Goal: Information Seeking & Learning: Learn about a topic

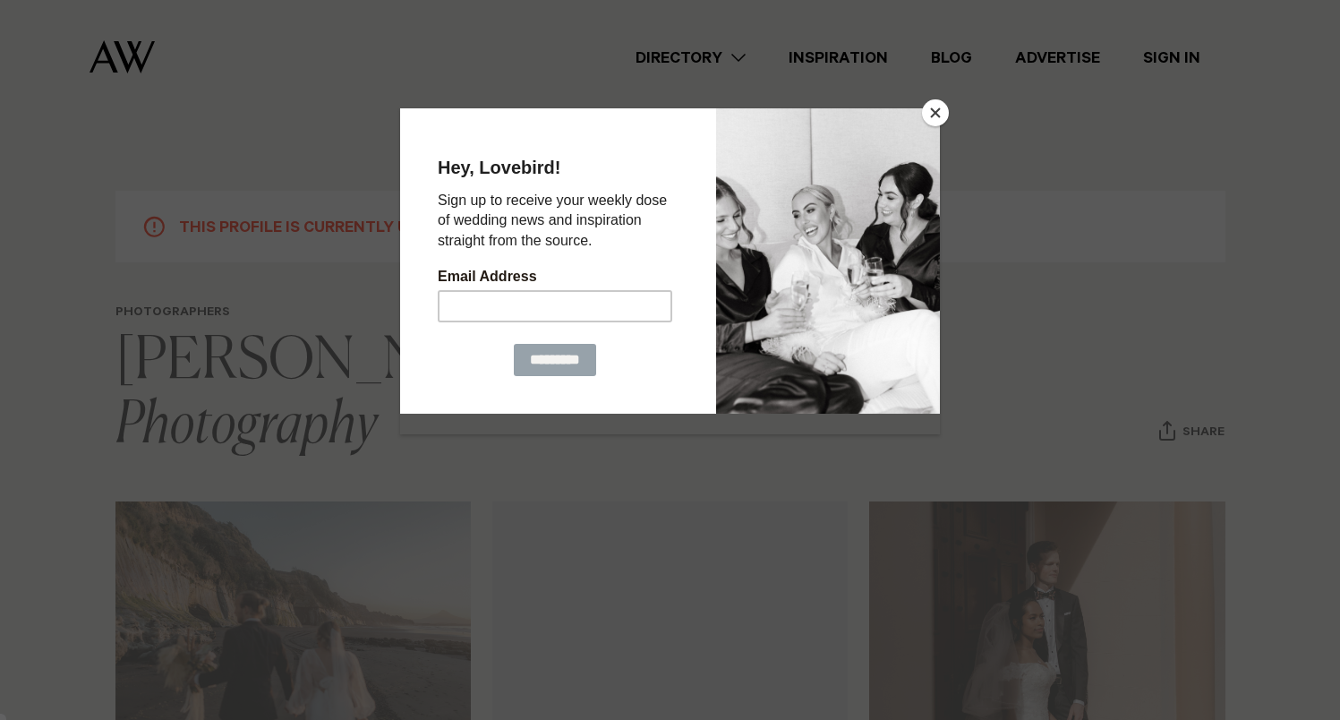
click at [938, 105] on button "Close" at bounding box center [935, 112] width 27 height 27
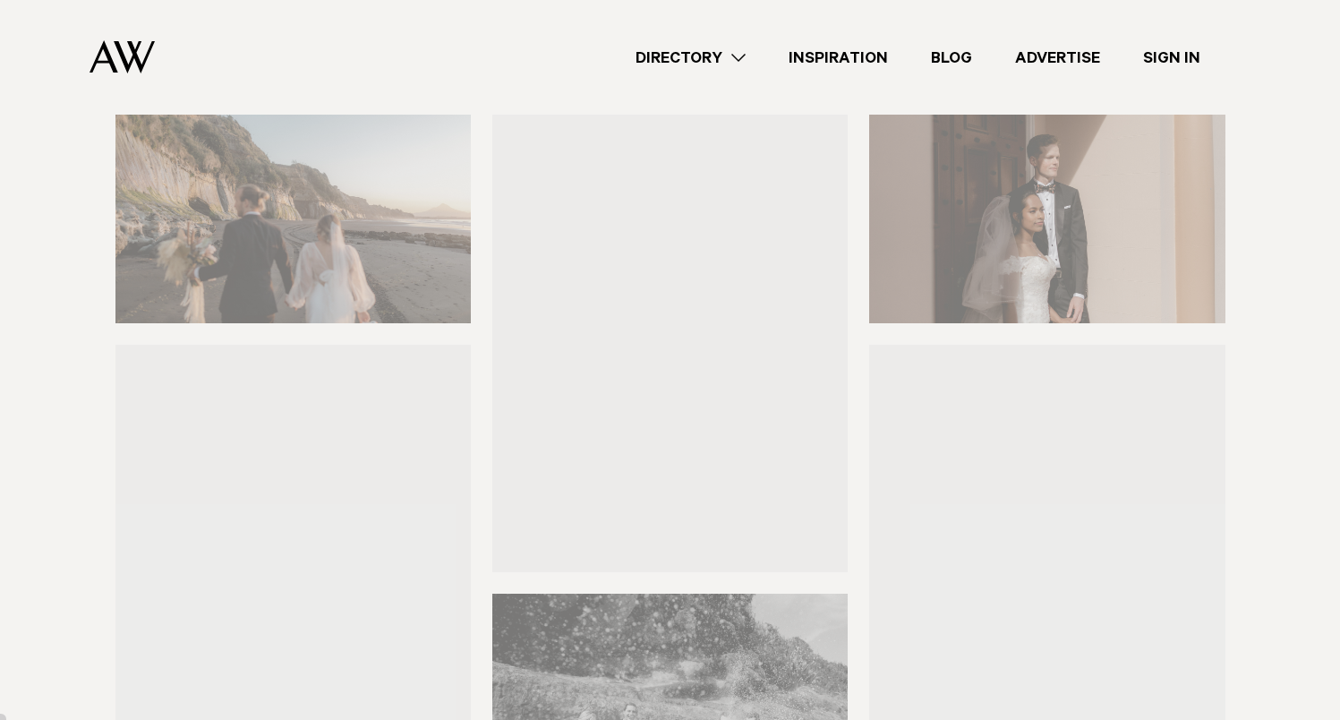
scroll to position [585, 0]
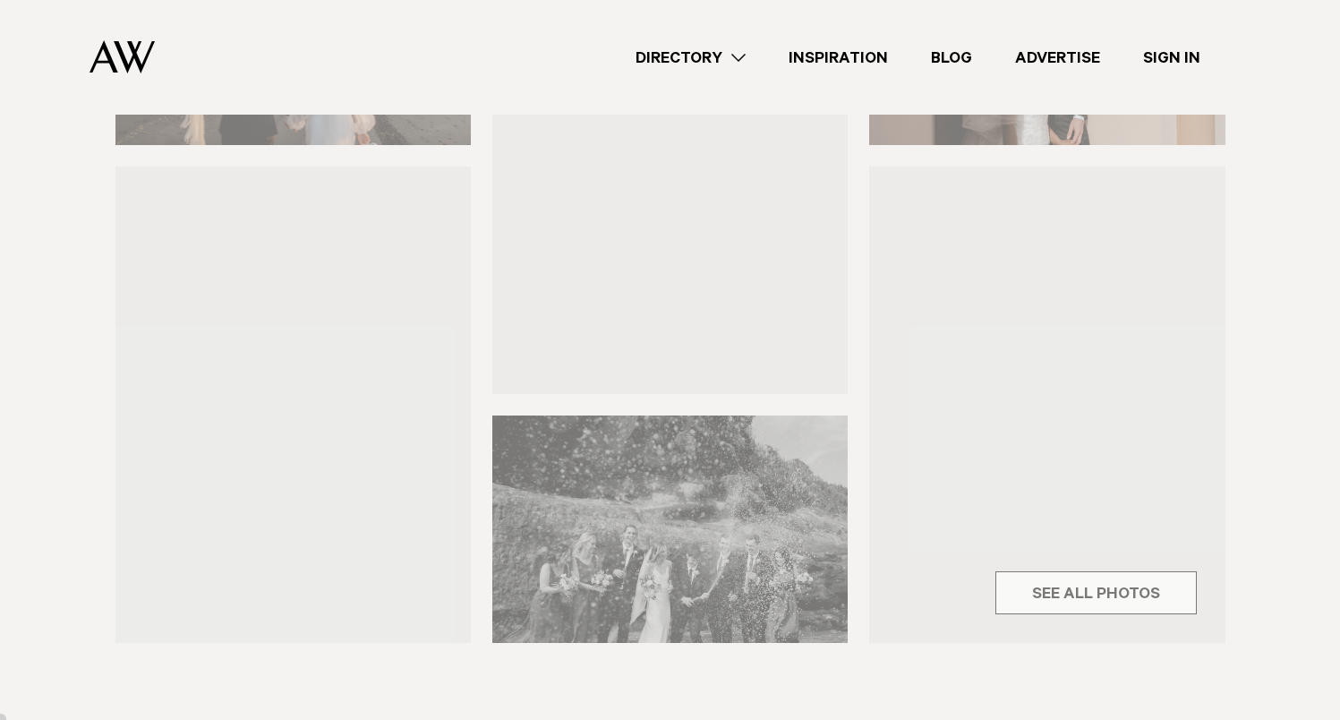
click at [1157, 595] on div "Photographers Mikayla Bollen Photography Share Copy Link Email twitter" at bounding box center [670, 682] width 1340 height 1922
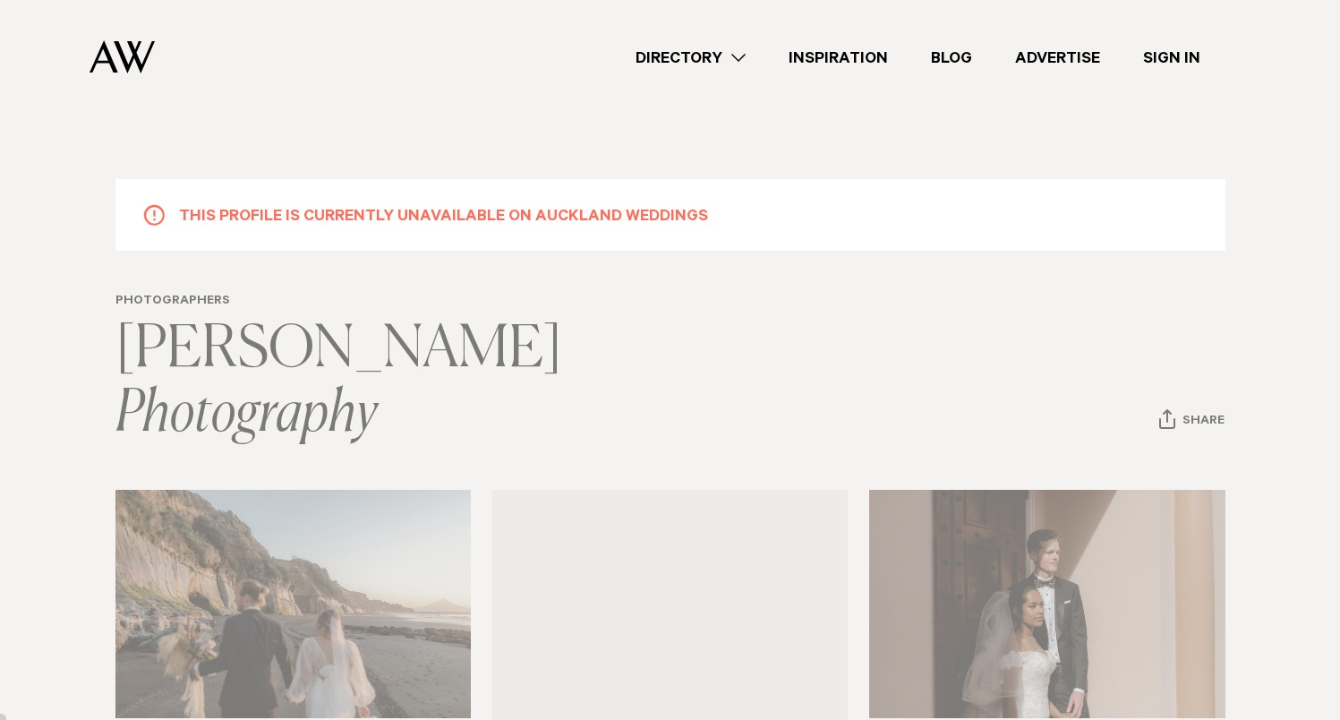
scroll to position [0, 0]
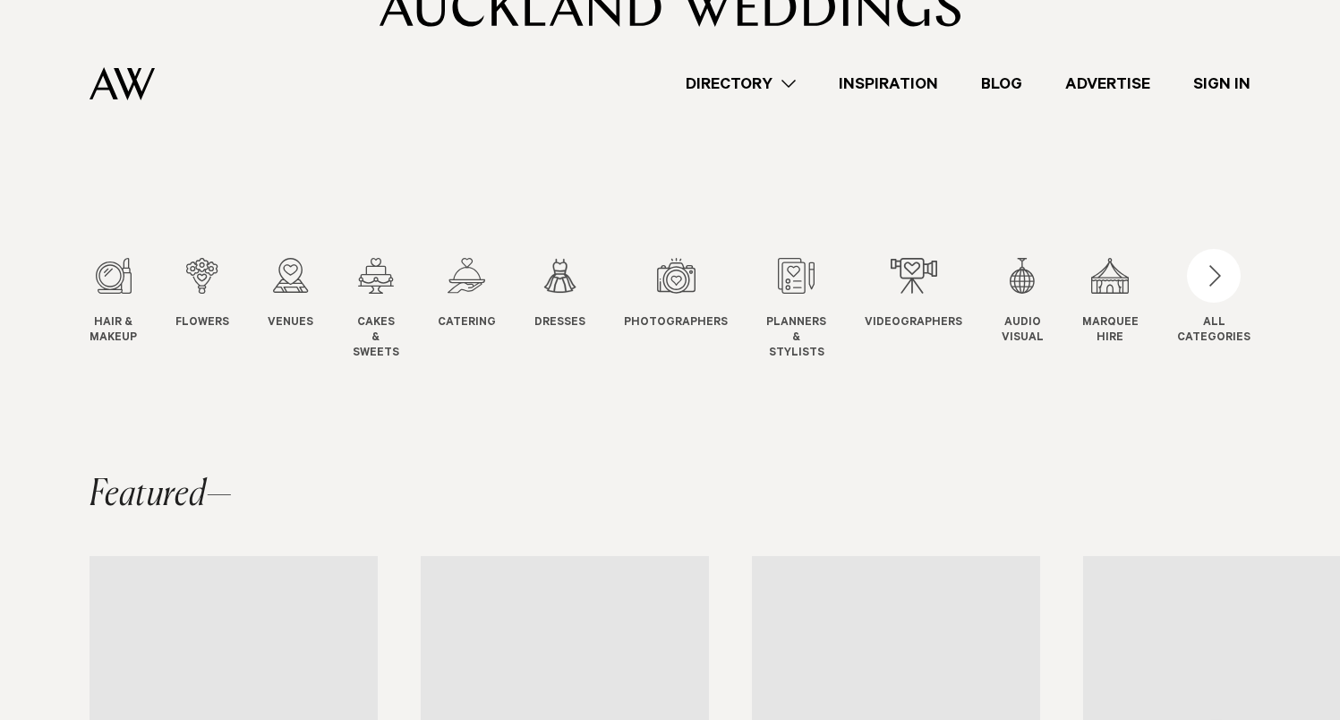
scroll to position [197, 0]
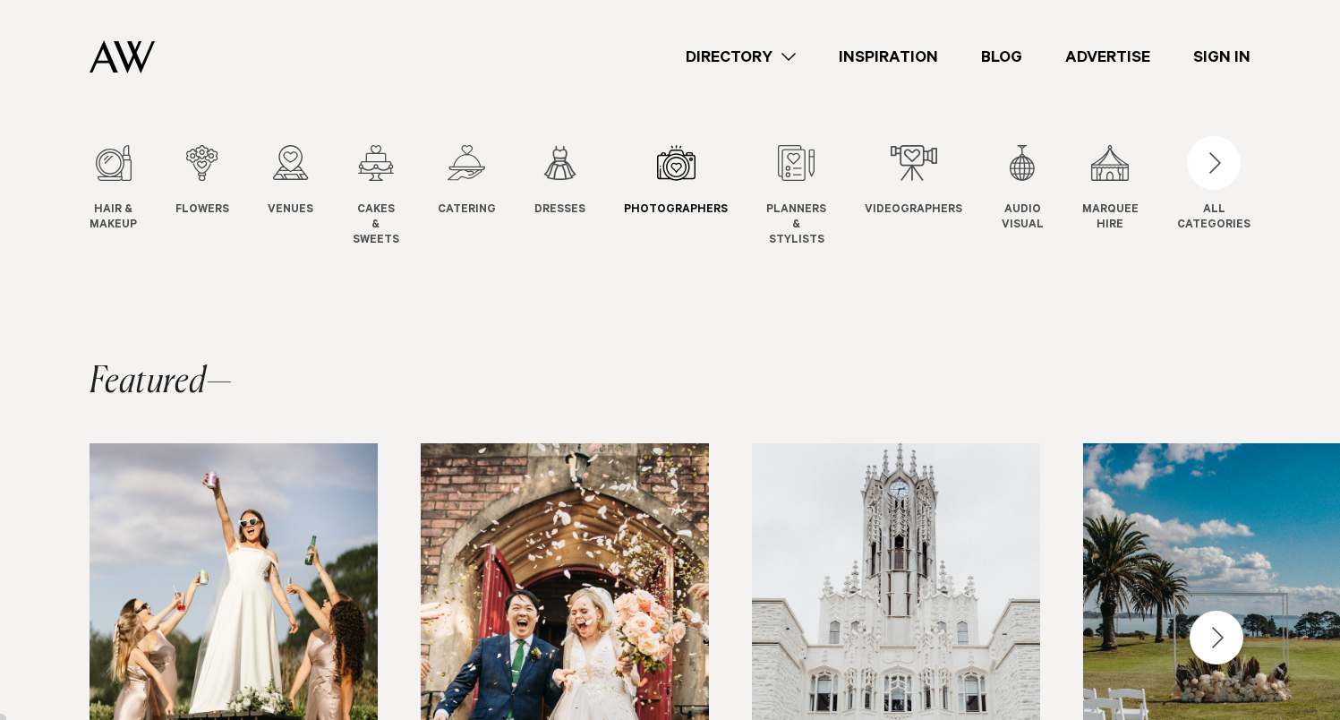
click at [643, 171] on div "7 / 12" at bounding box center [676, 163] width 104 height 36
click at [677, 167] on div "7 / 12" at bounding box center [676, 163] width 104 height 36
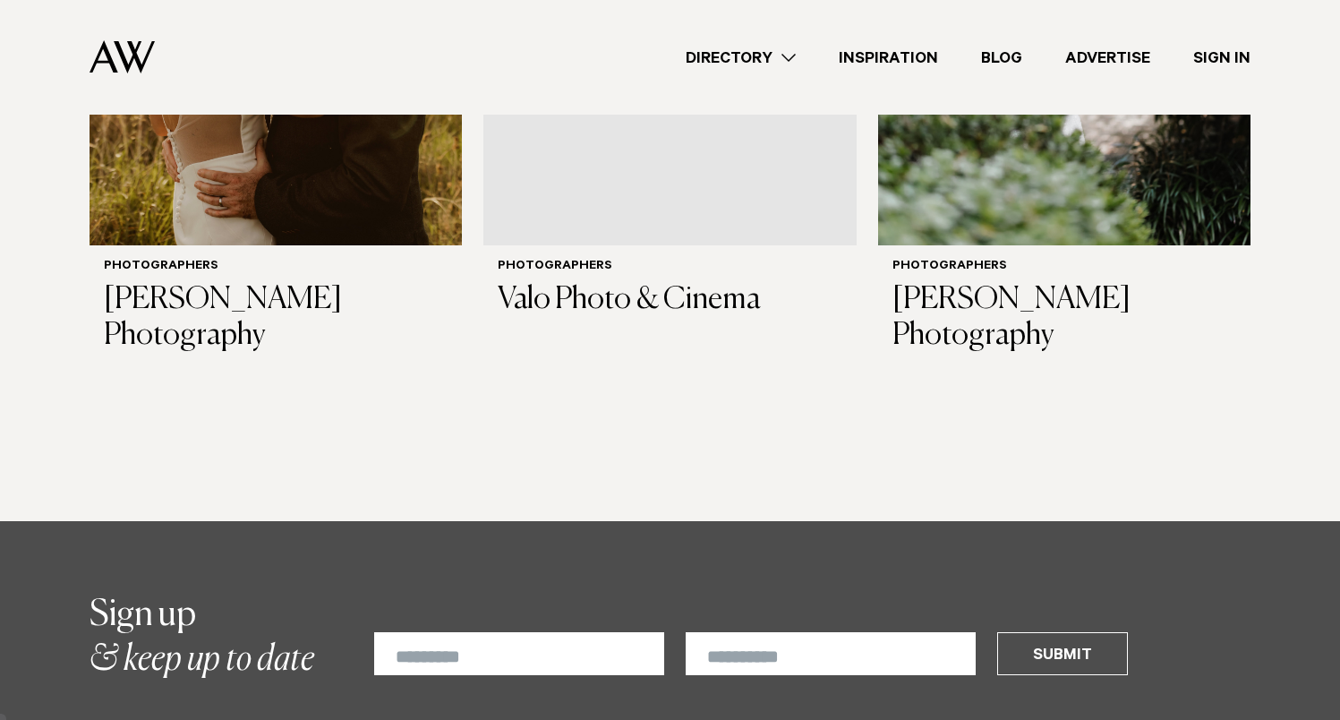
scroll to position [5757, 0]
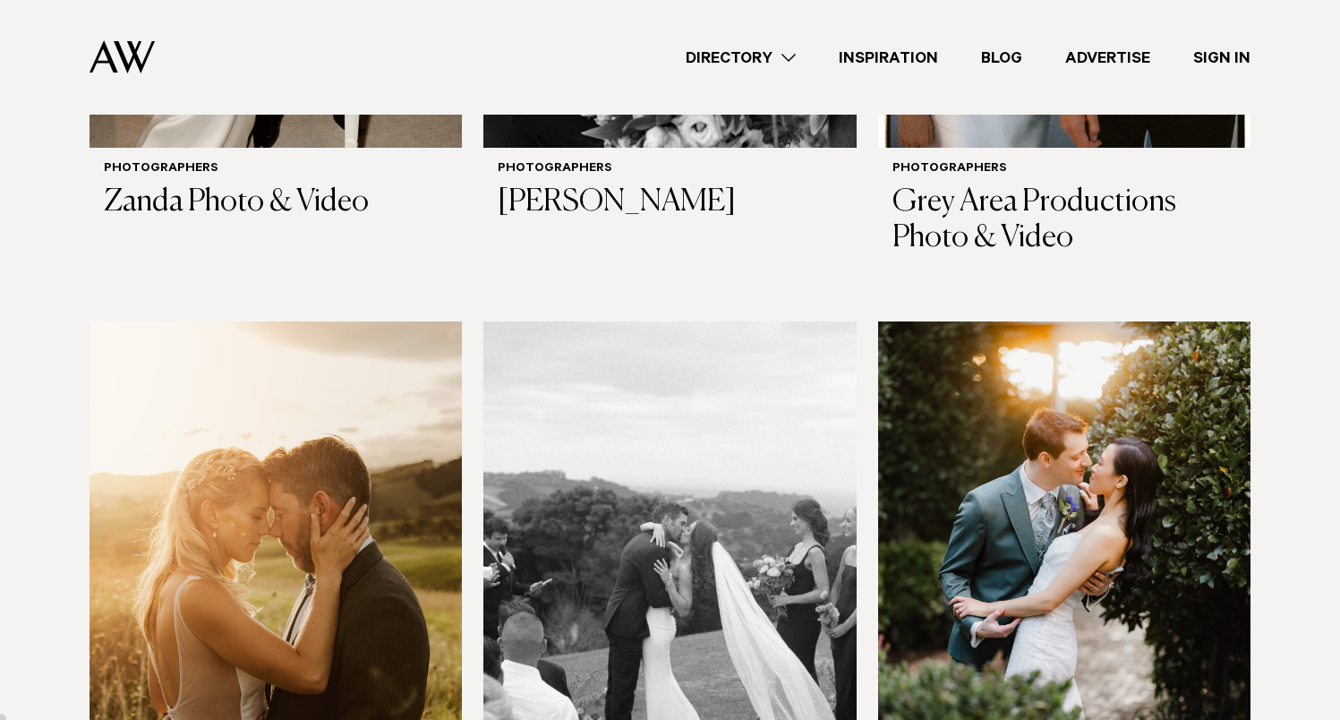
click at [261, 439] on img at bounding box center [276, 571] width 372 height 501
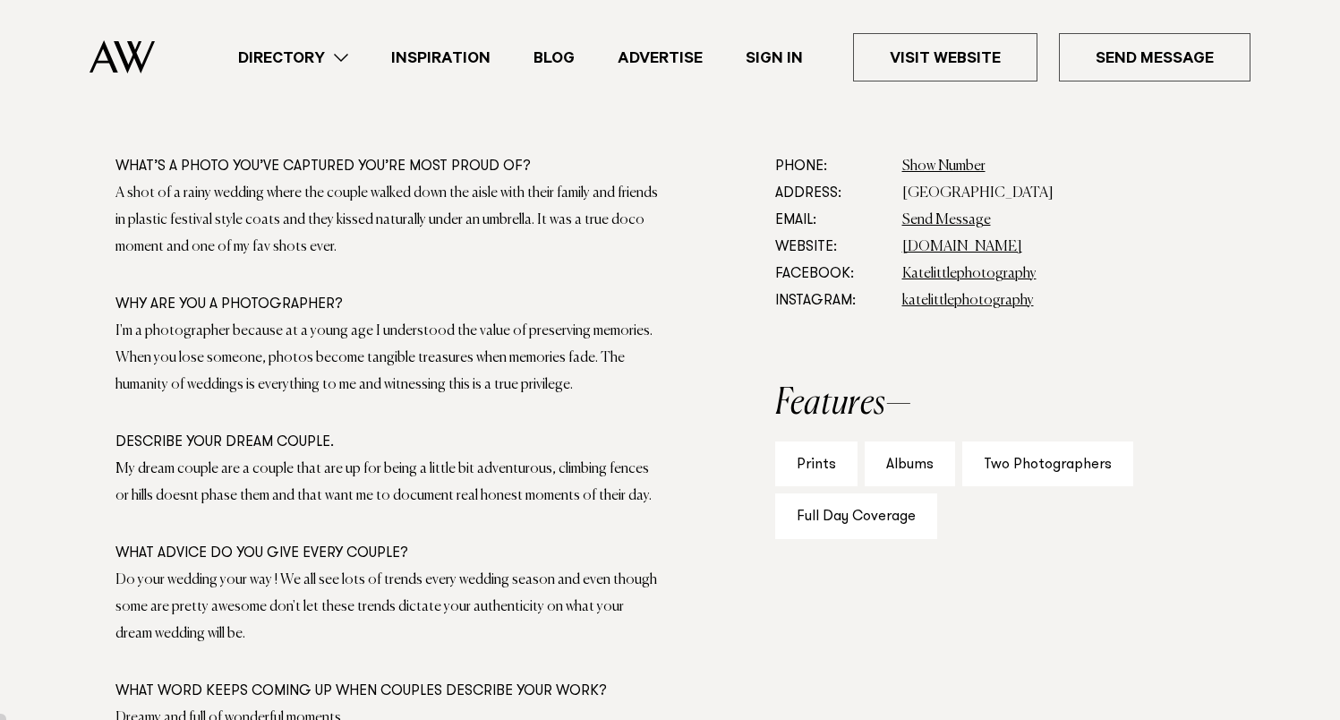
scroll to position [911, 0]
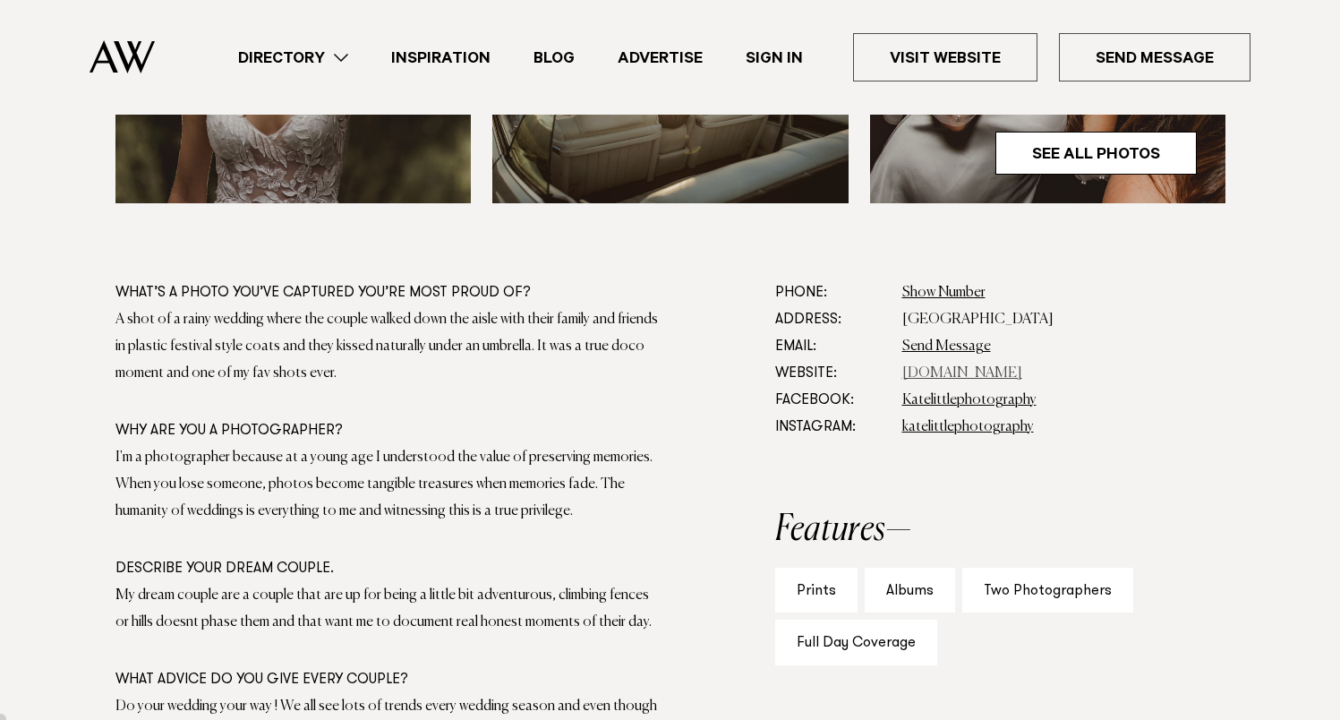
click at [1023, 370] on link "[DOMAIN_NAME]" at bounding box center [963, 373] width 120 height 14
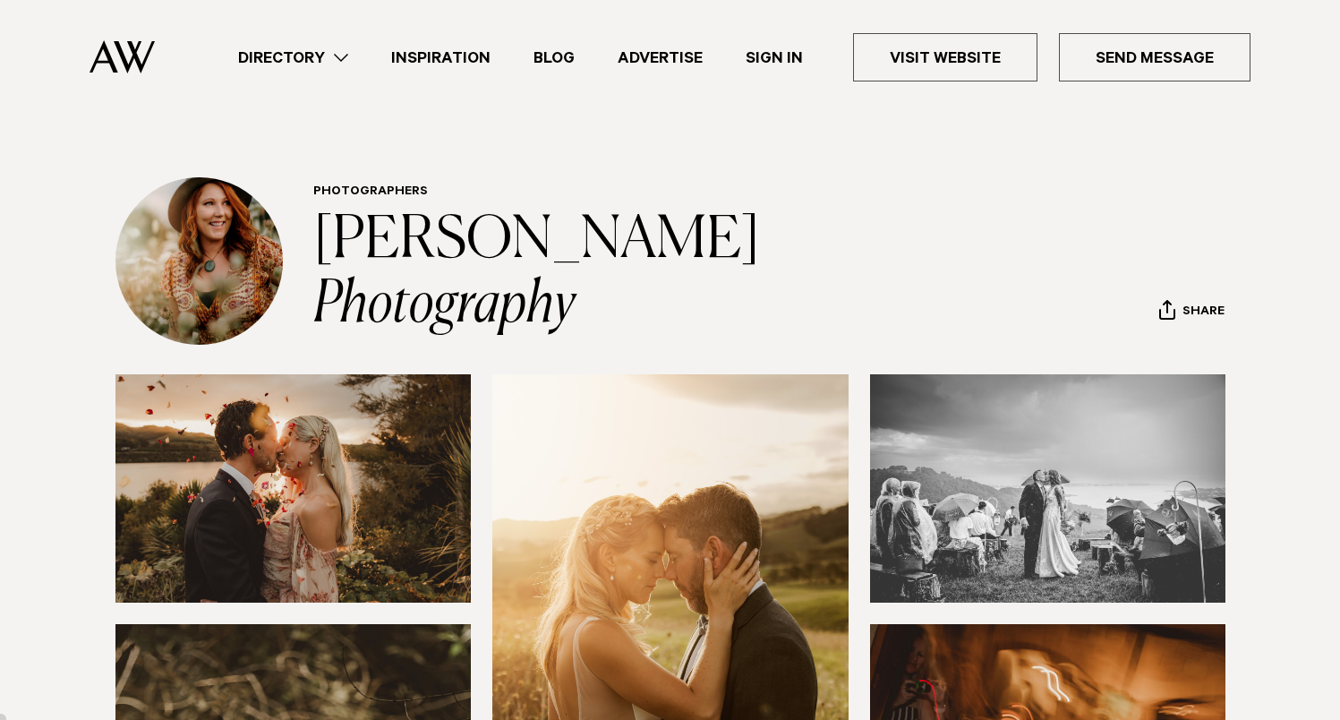
scroll to position [0, 0]
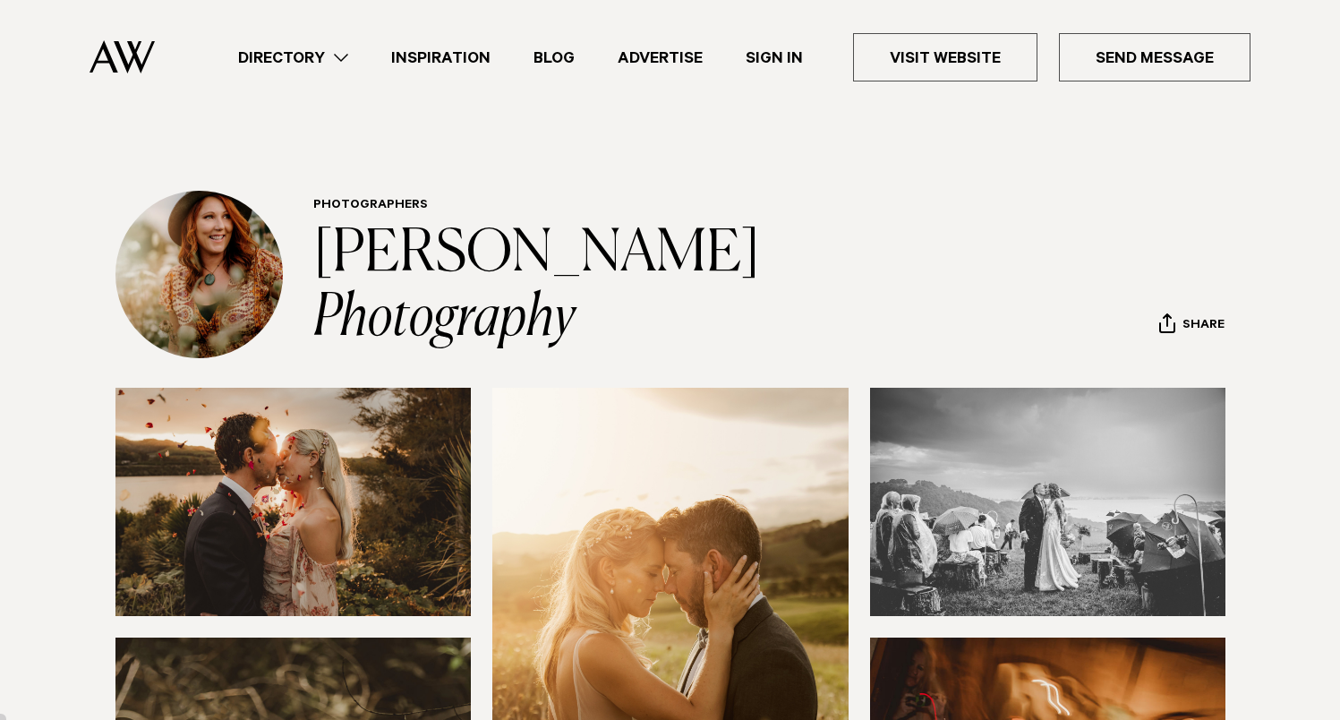
click at [86, 65] on div "Directory Hair & Makeup Flowers Venues" at bounding box center [670, 57] width 1312 height 115
click at [116, 54] on img at bounding box center [122, 56] width 65 height 33
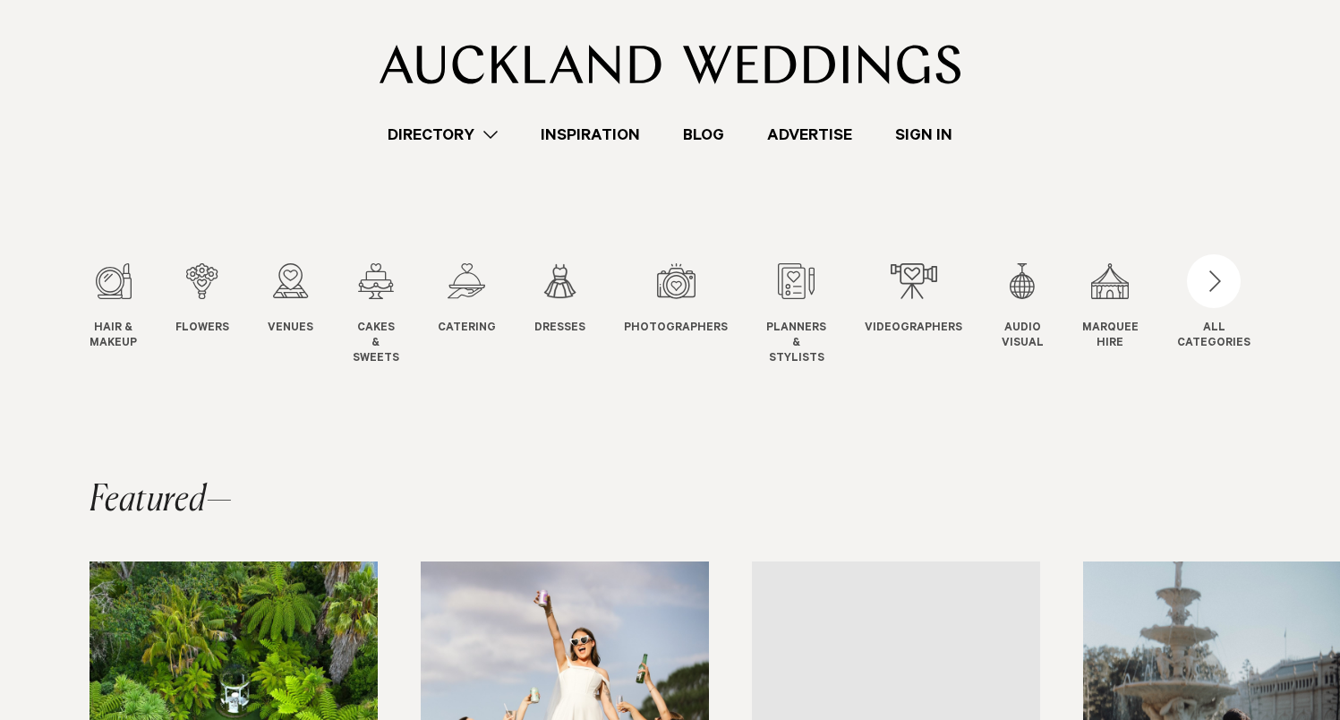
scroll to position [28, 0]
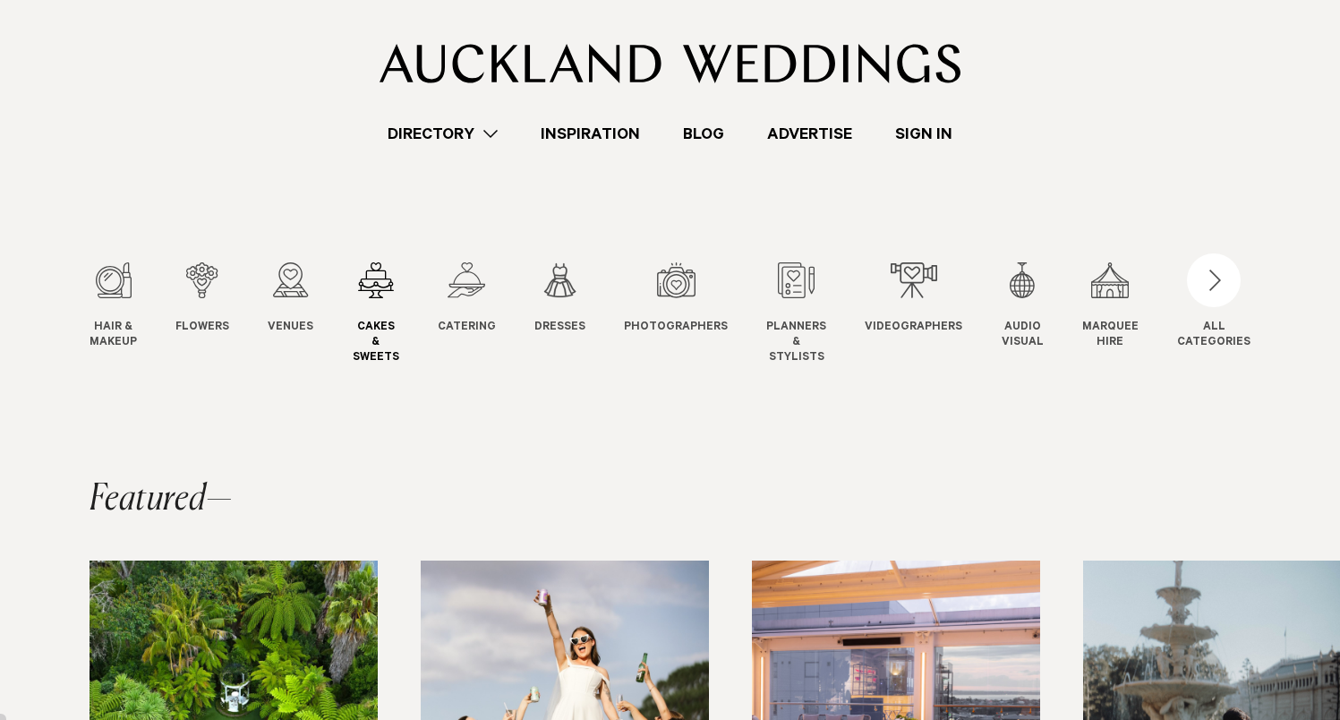
click at [373, 283] on div "4 / 12" at bounding box center [376, 280] width 47 height 36
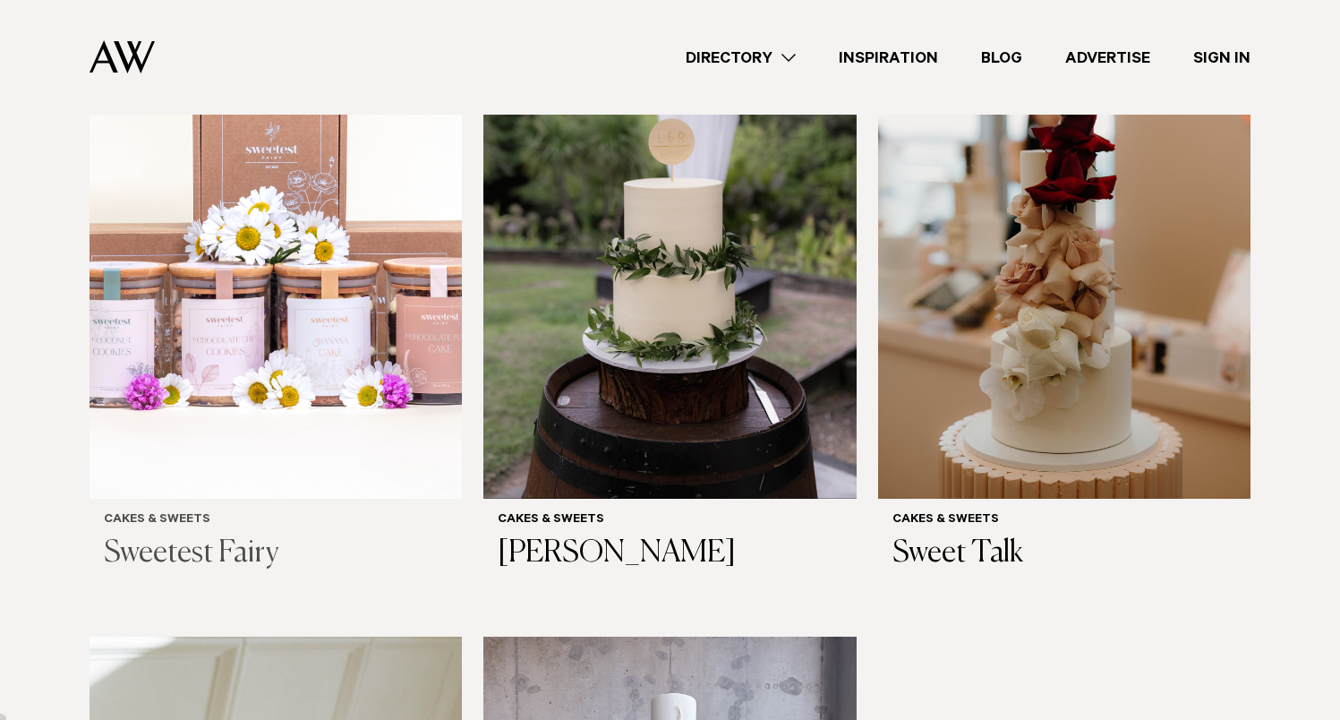
scroll to position [1224, 0]
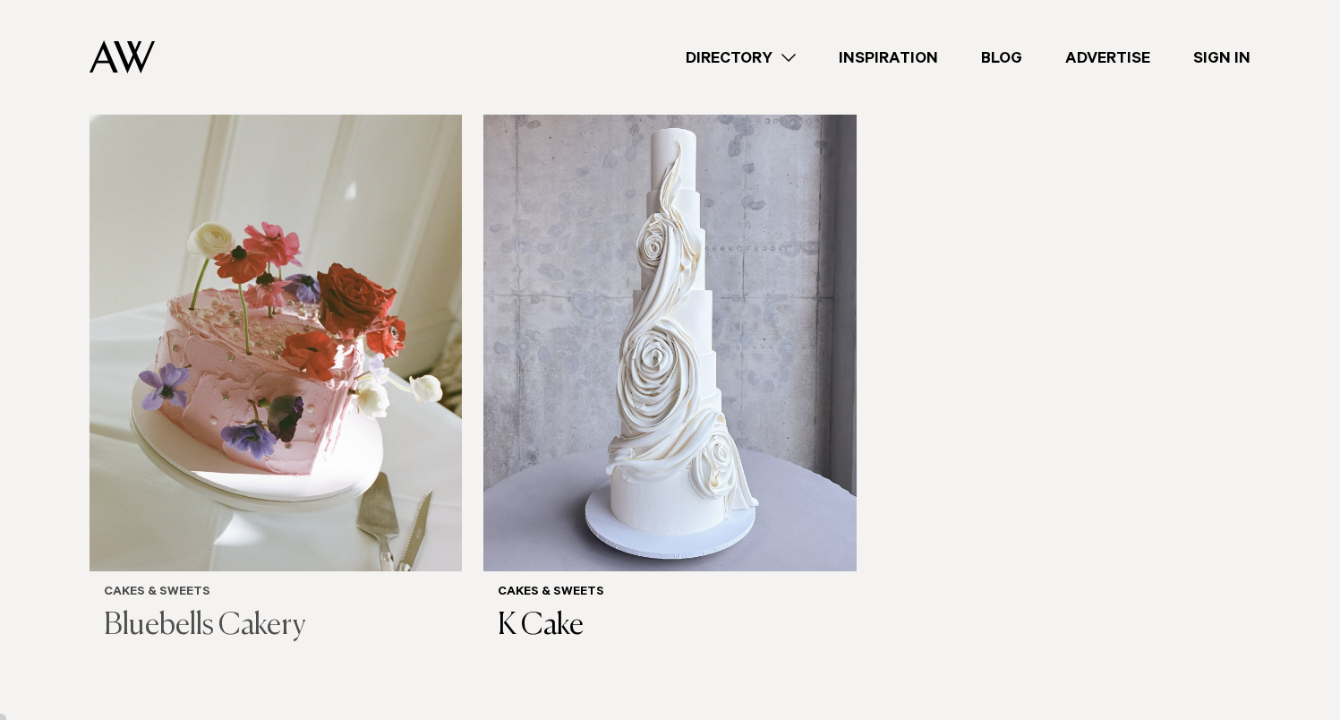
click at [331, 409] on img at bounding box center [276, 322] width 372 height 501
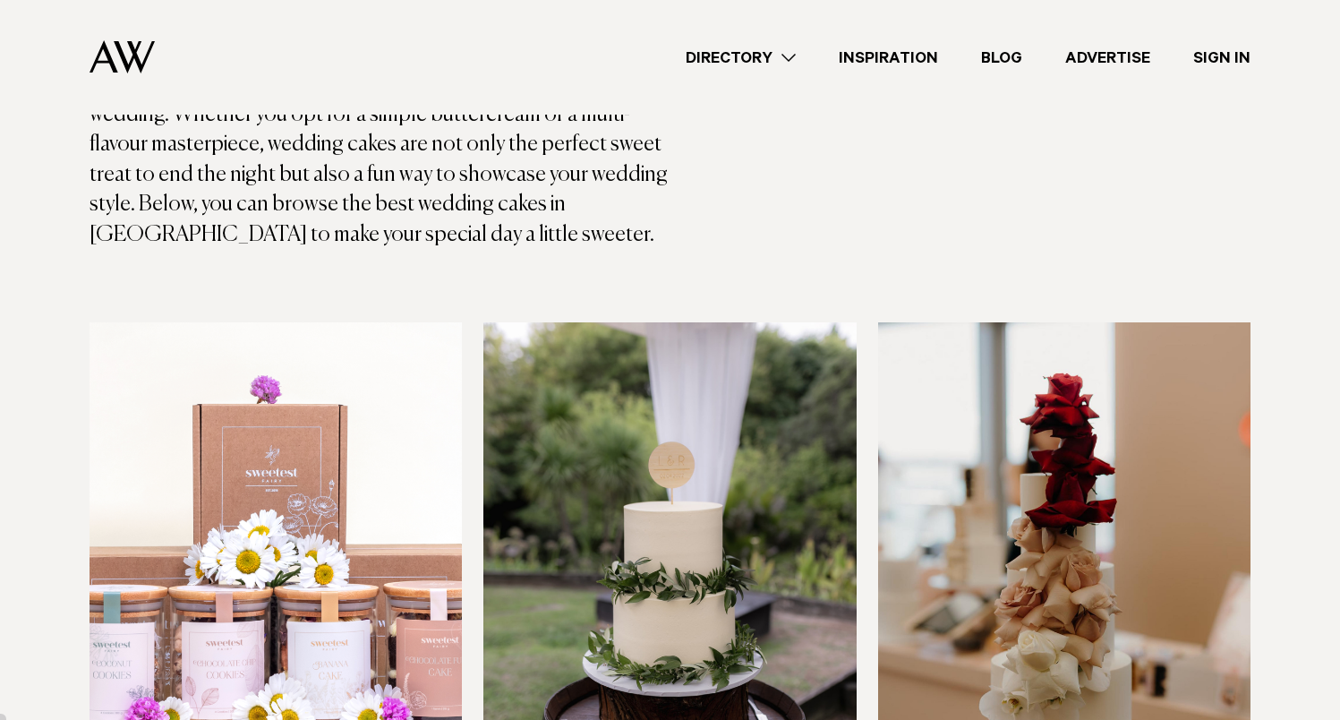
scroll to position [640, 0]
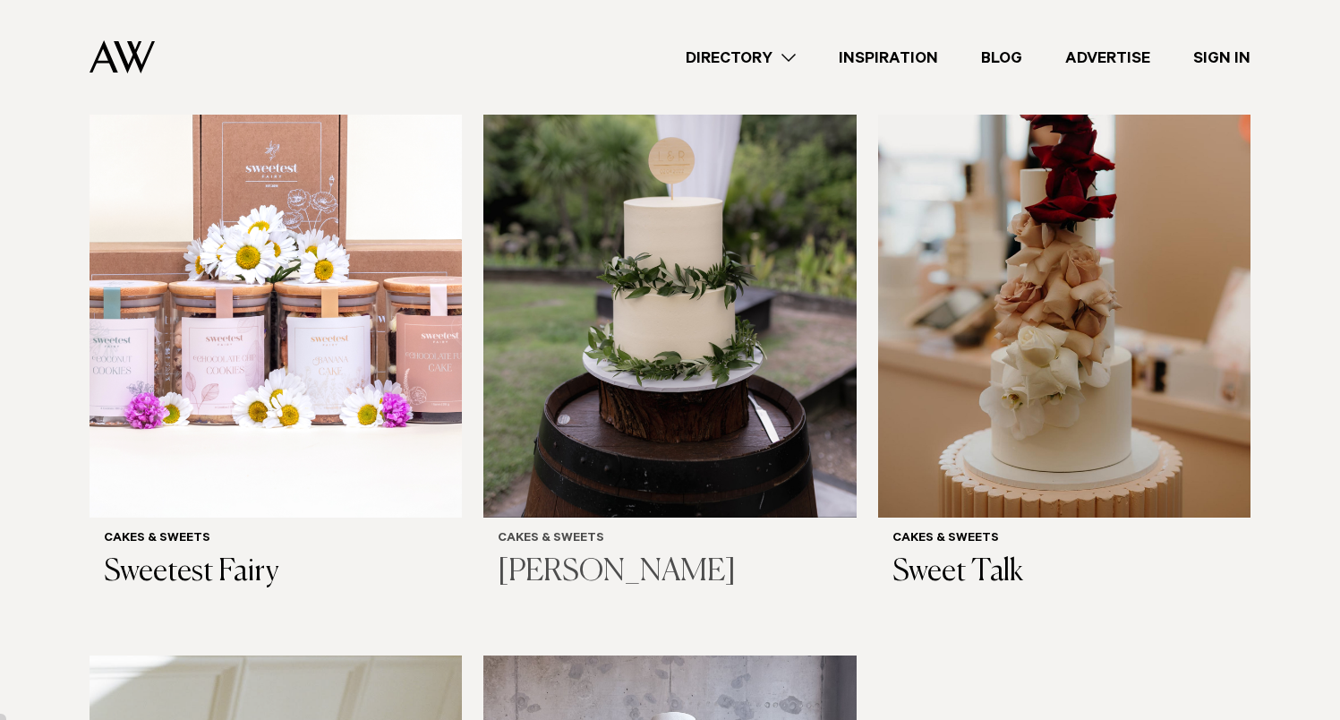
click at [741, 399] on img at bounding box center [669, 268] width 372 height 501
click at [1156, 363] on img at bounding box center [1064, 268] width 372 height 501
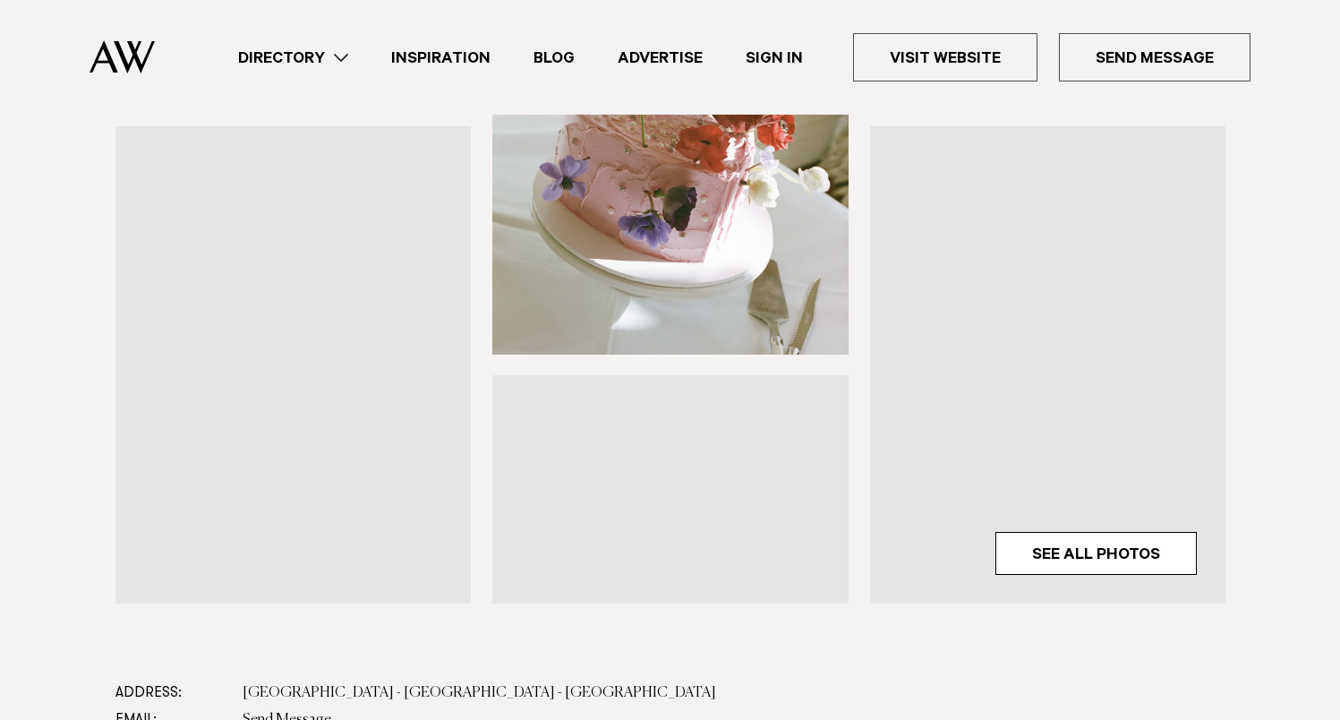
scroll to position [803, 0]
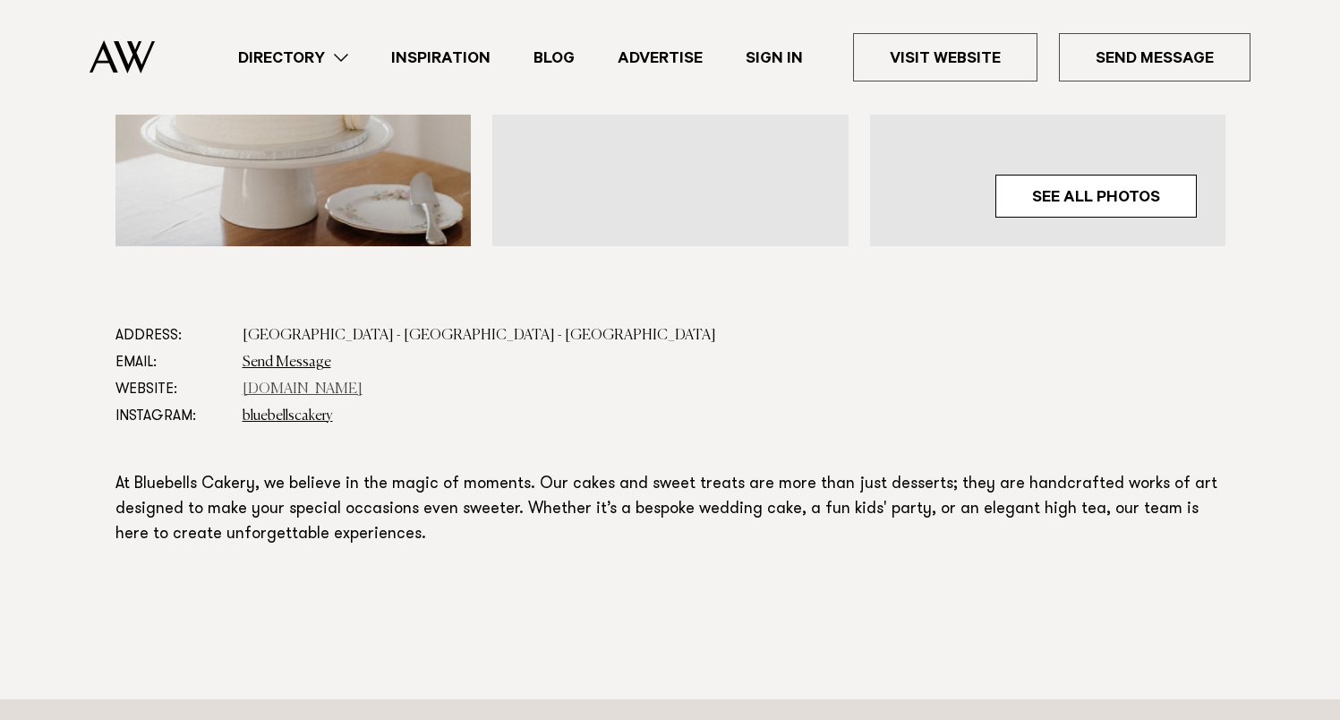
click at [340, 393] on link "[DOMAIN_NAME]" at bounding box center [303, 389] width 120 height 14
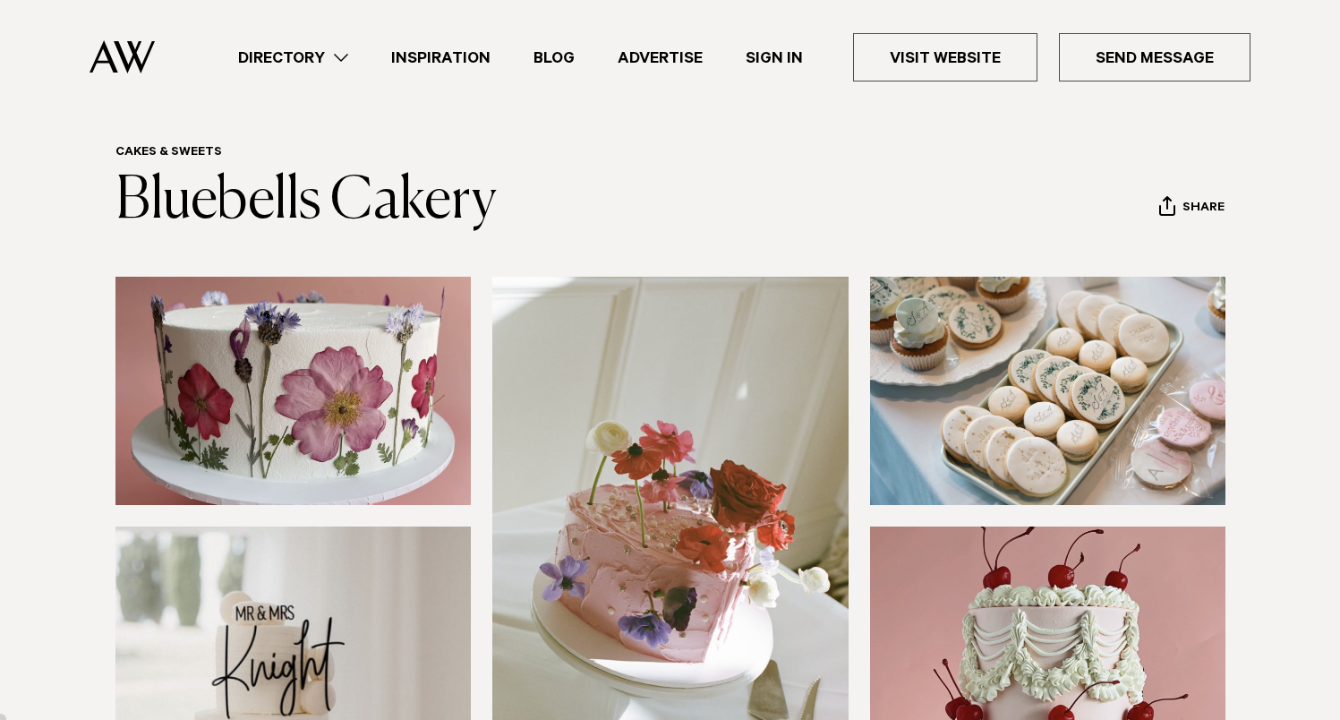
scroll to position [130, 0]
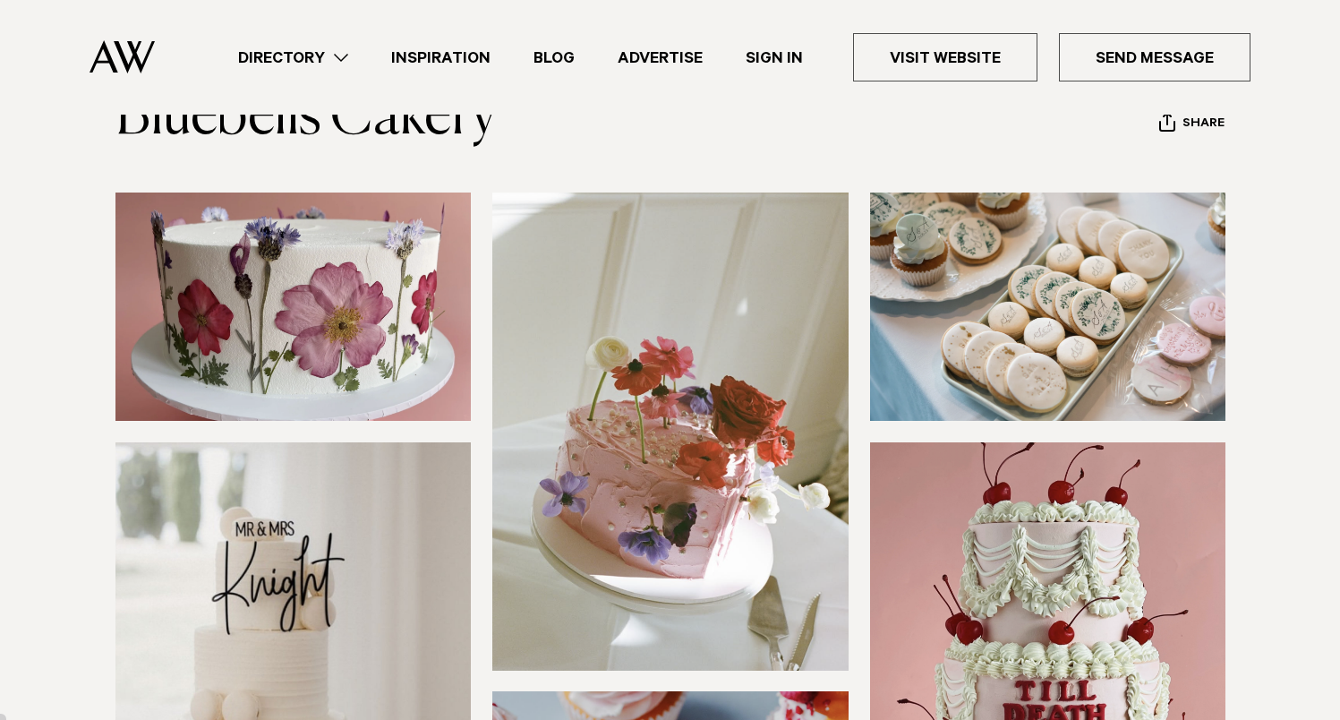
click at [376, 337] on img at bounding box center [294, 307] width 356 height 228
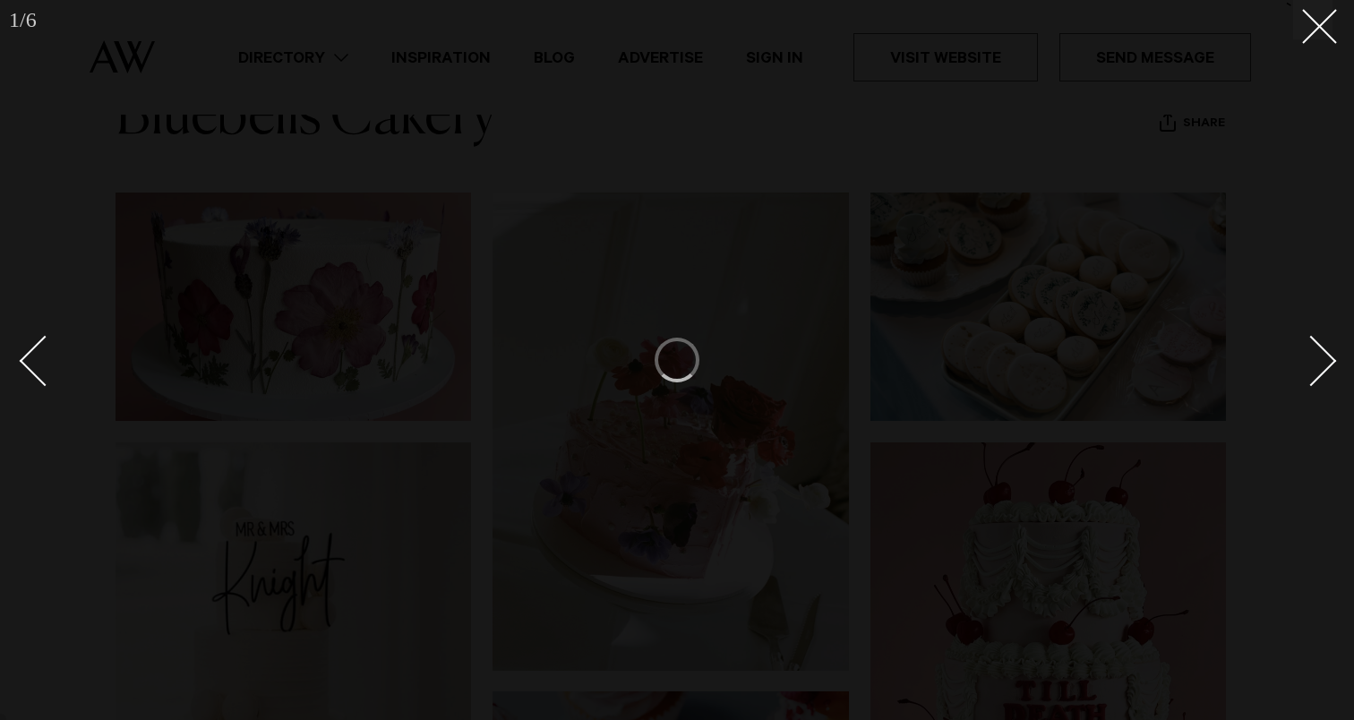
click at [1333, 21] on div at bounding box center [677, 360] width 1354 height 720
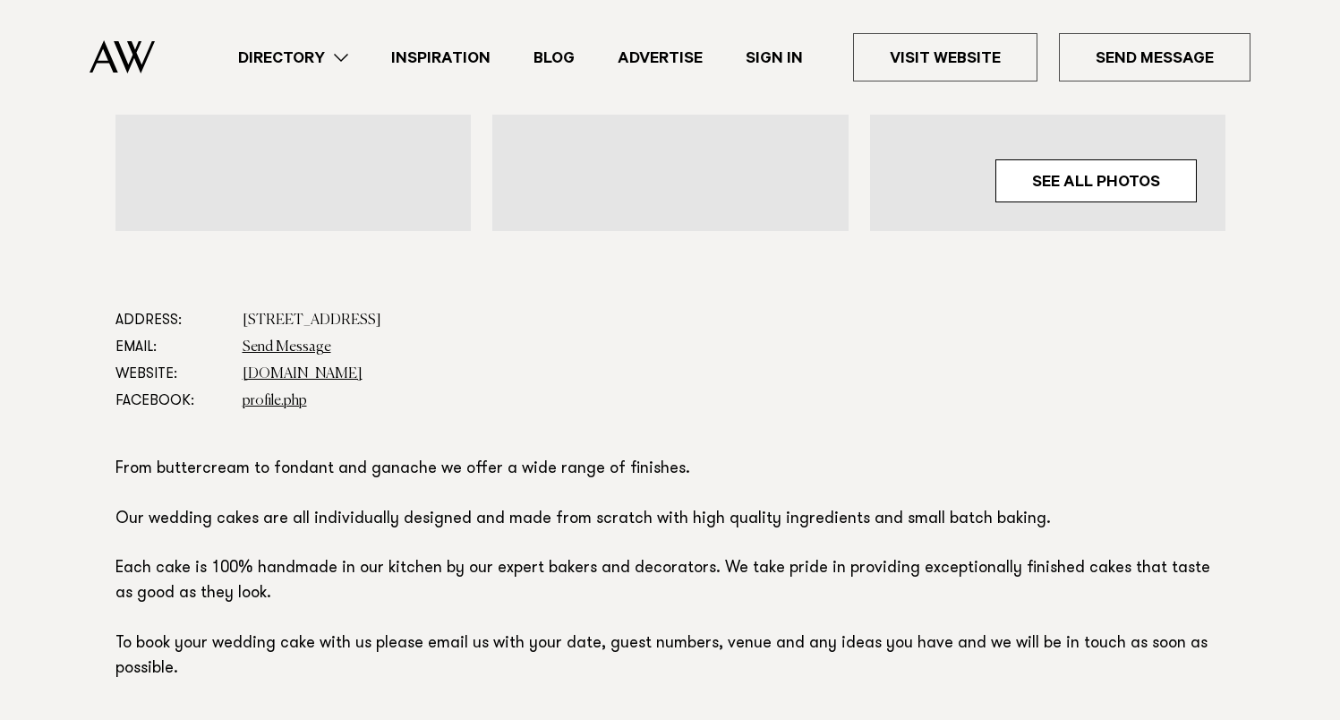
scroll to position [815, 0]
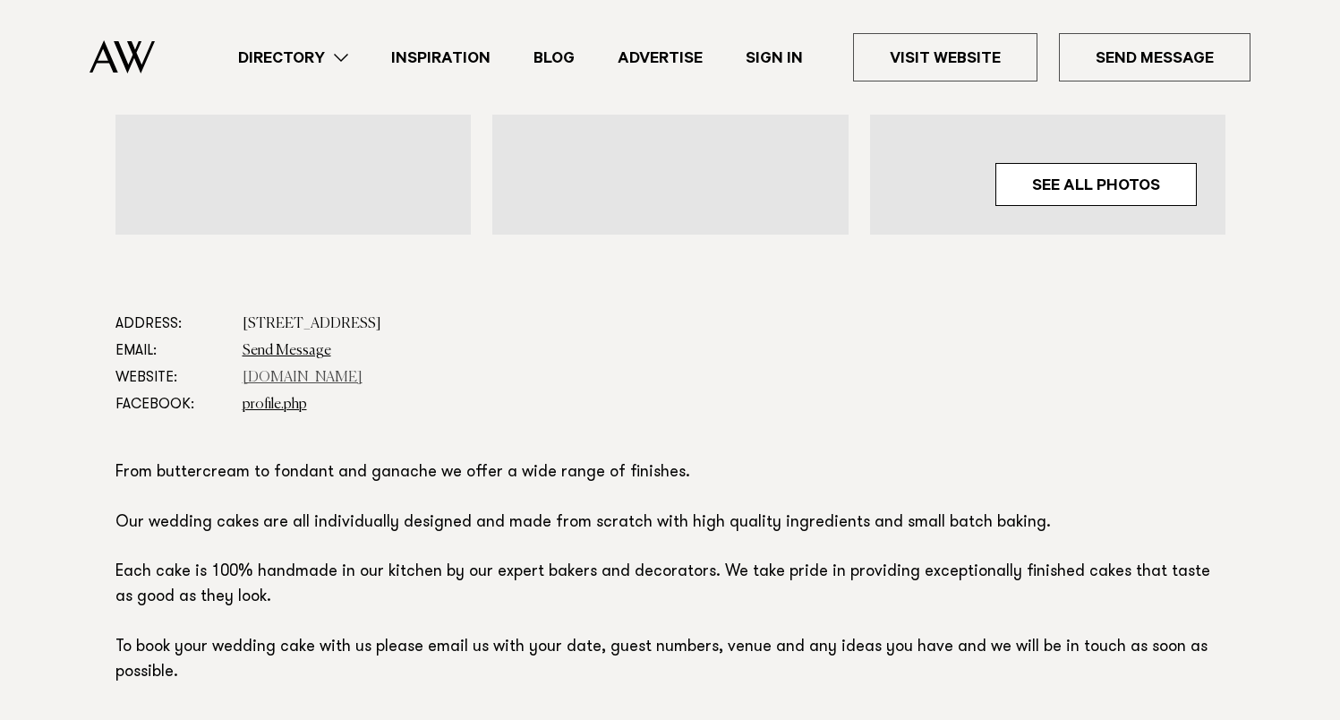
click at [339, 380] on link "www.jennamareecakes.co.nz" at bounding box center [303, 378] width 120 height 14
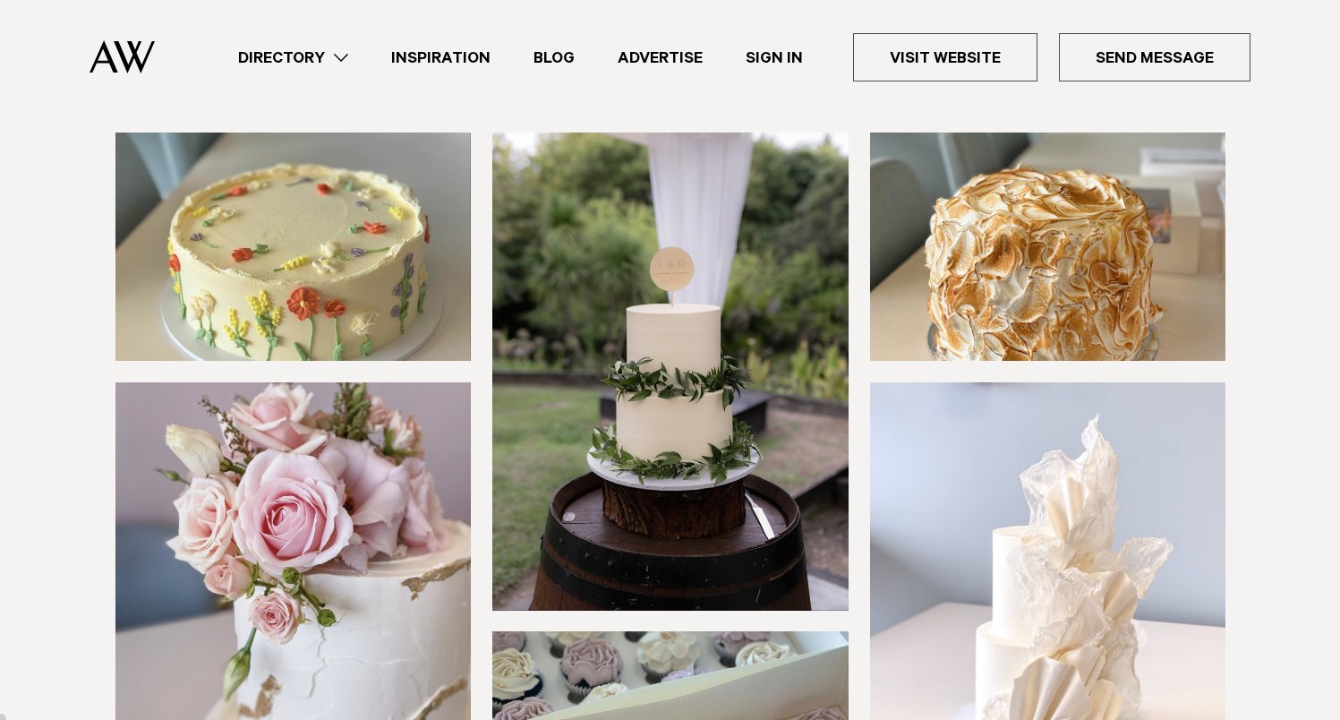
scroll to position [0, 0]
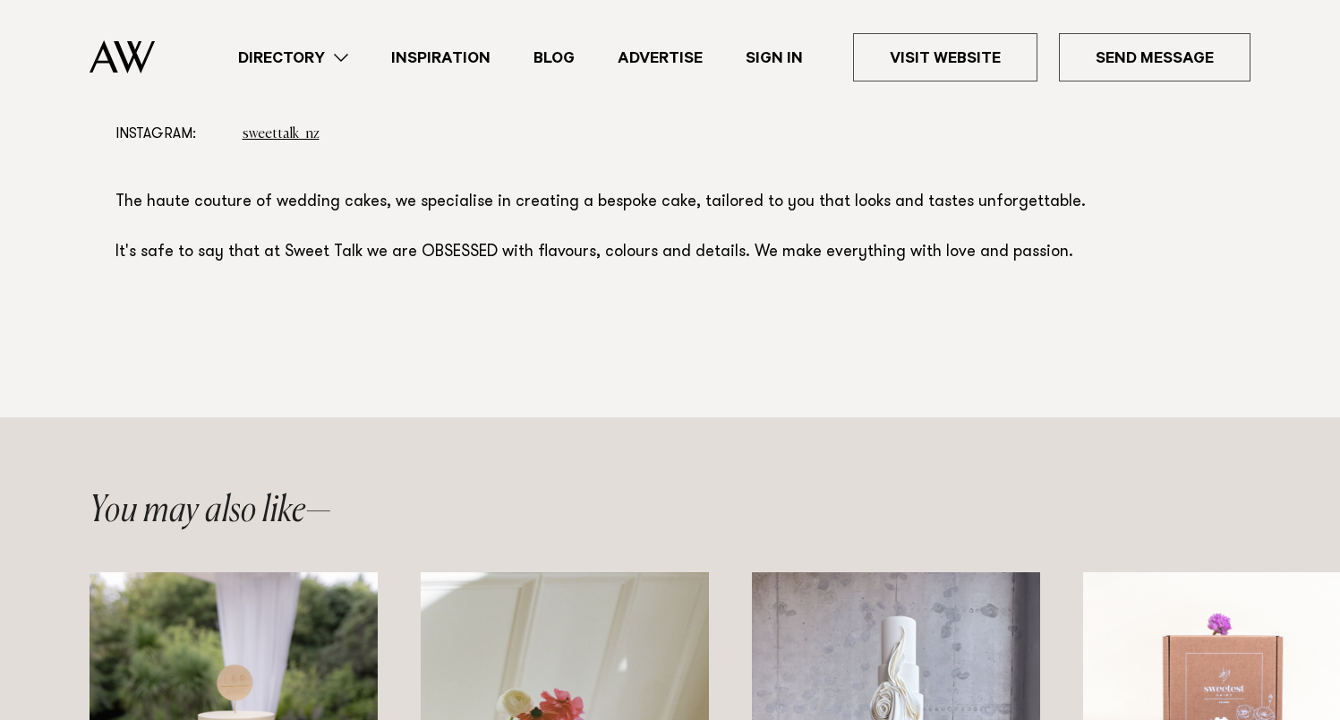
scroll to position [866, 0]
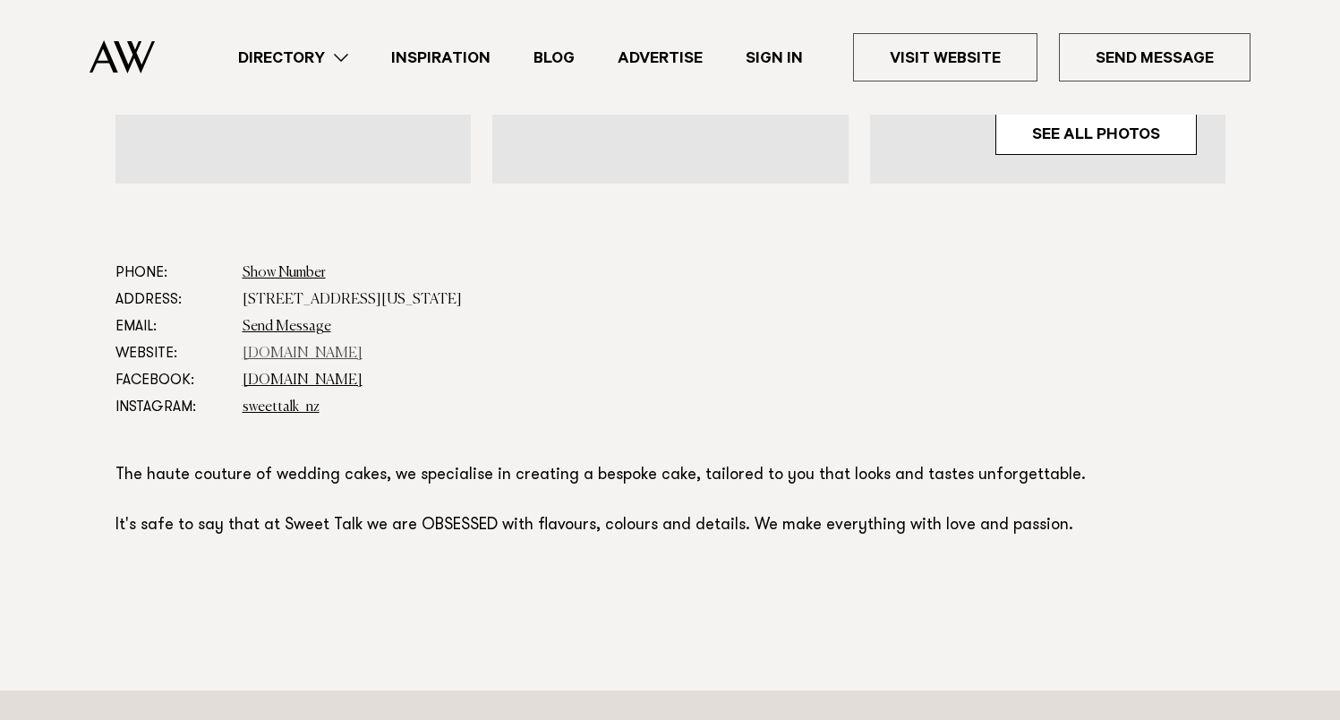
click at [283, 353] on link "sweettalk.nz" at bounding box center [303, 354] width 120 height 14
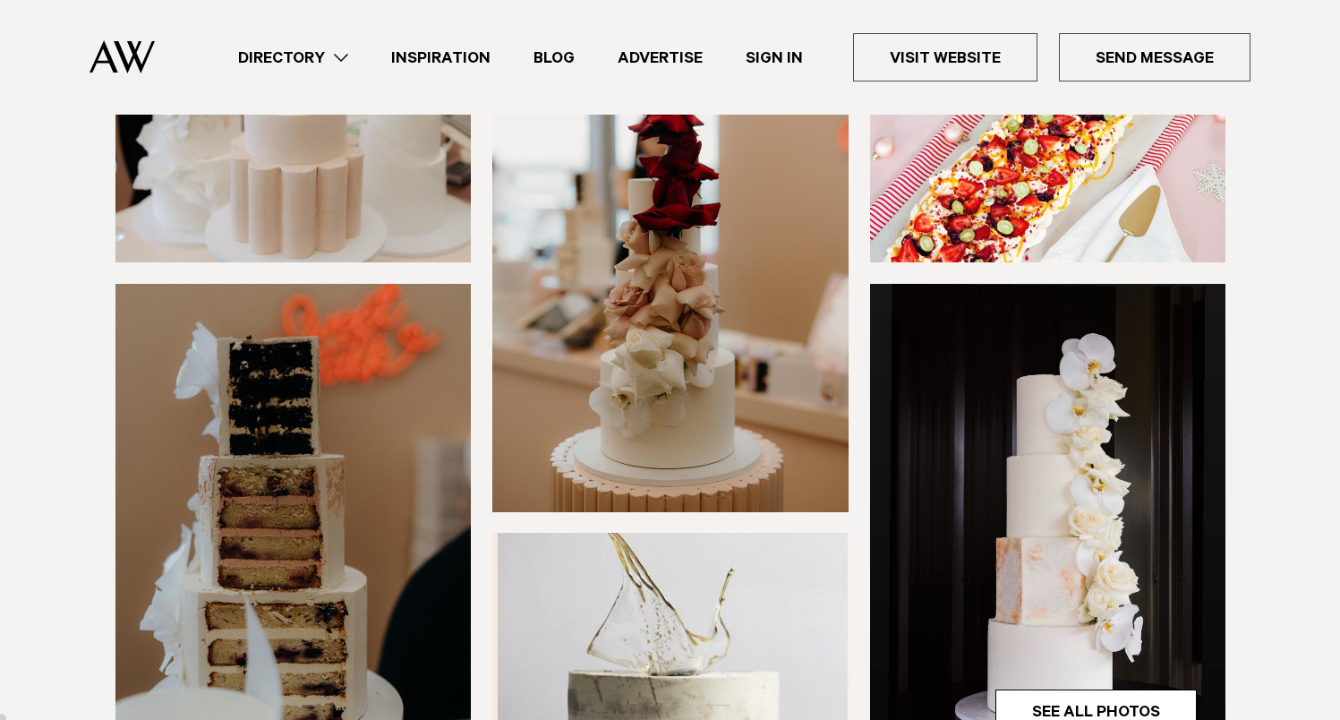
scroll to position [0, 0]
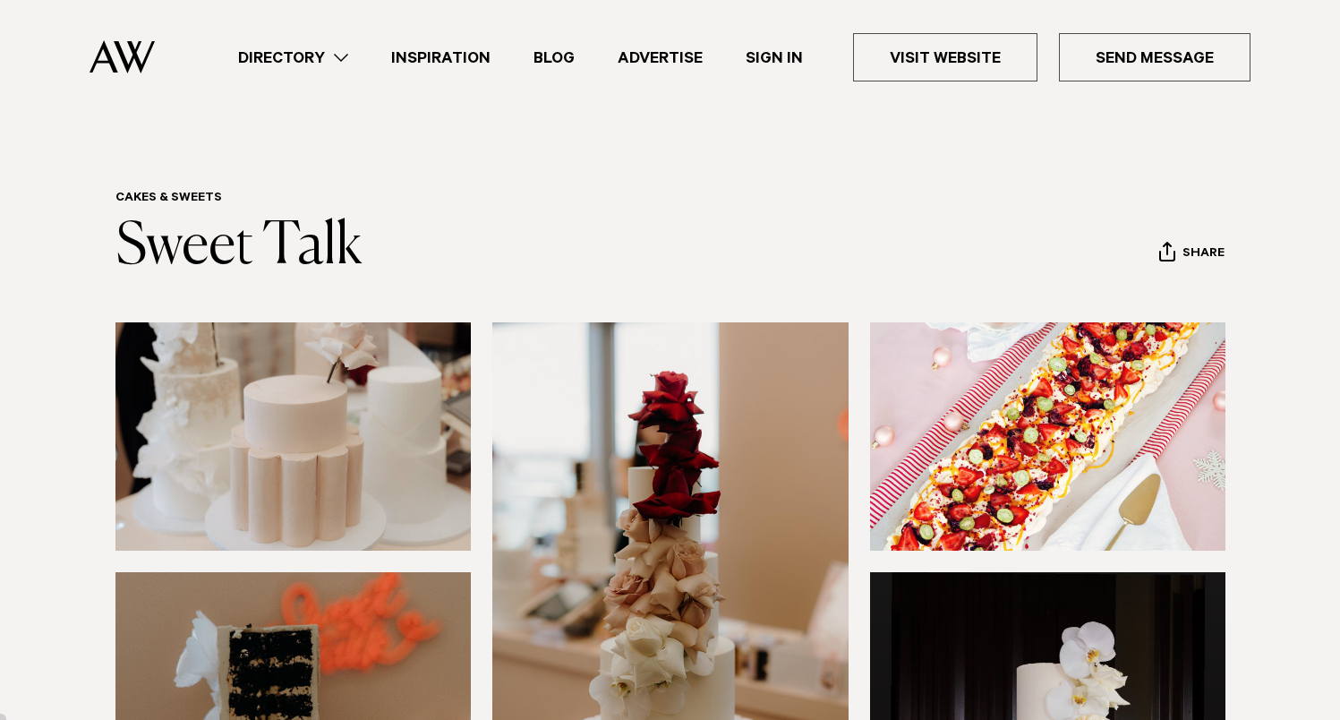
click at [306, 52] on link "Directory" at bounding box center [293, 58] width 153 height 24
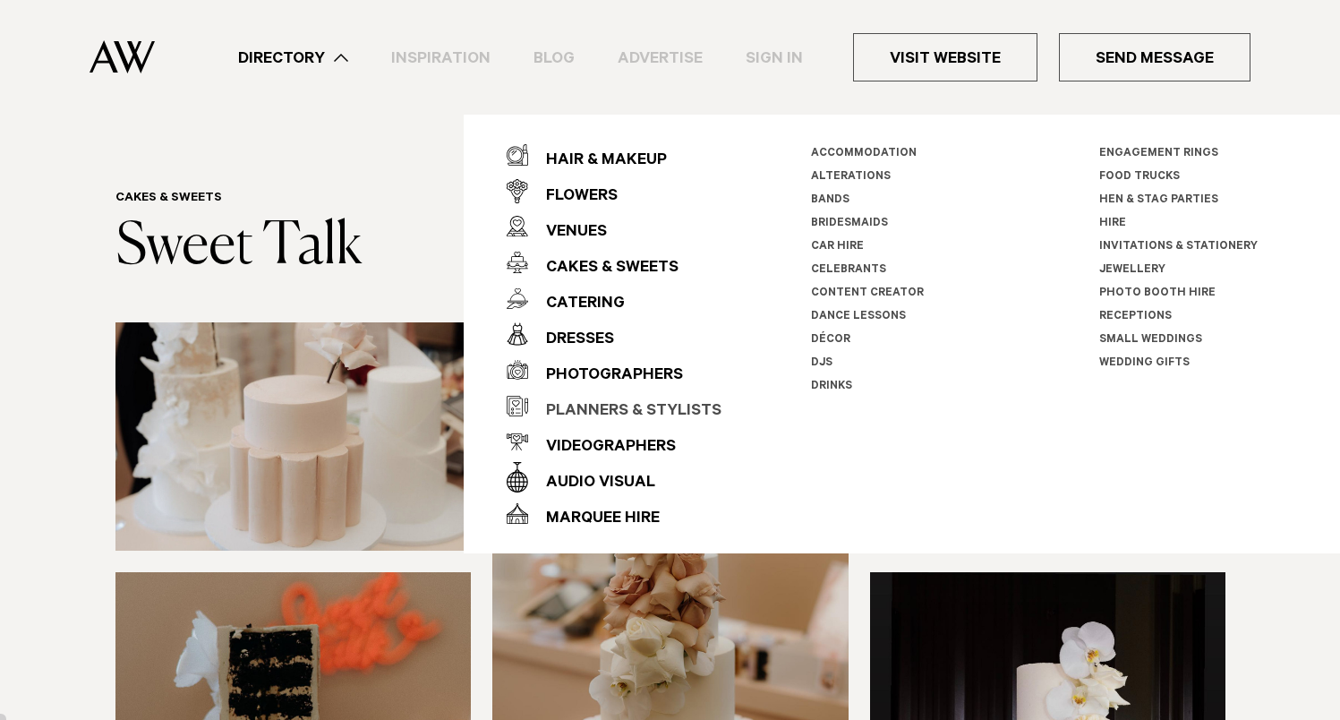
click at [609, 408] on div "Planners & Stylists" at bounding box center [624, 412] width 193 height 36
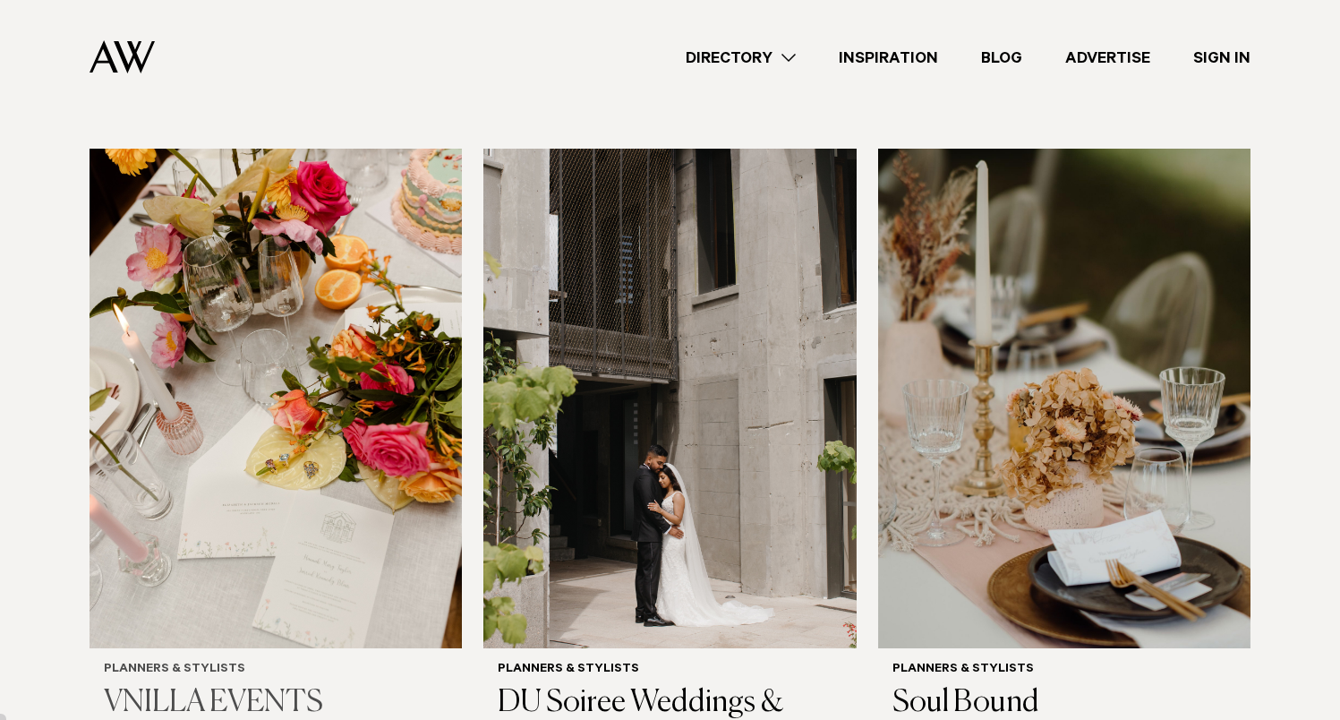
scroll to position [531, 0]
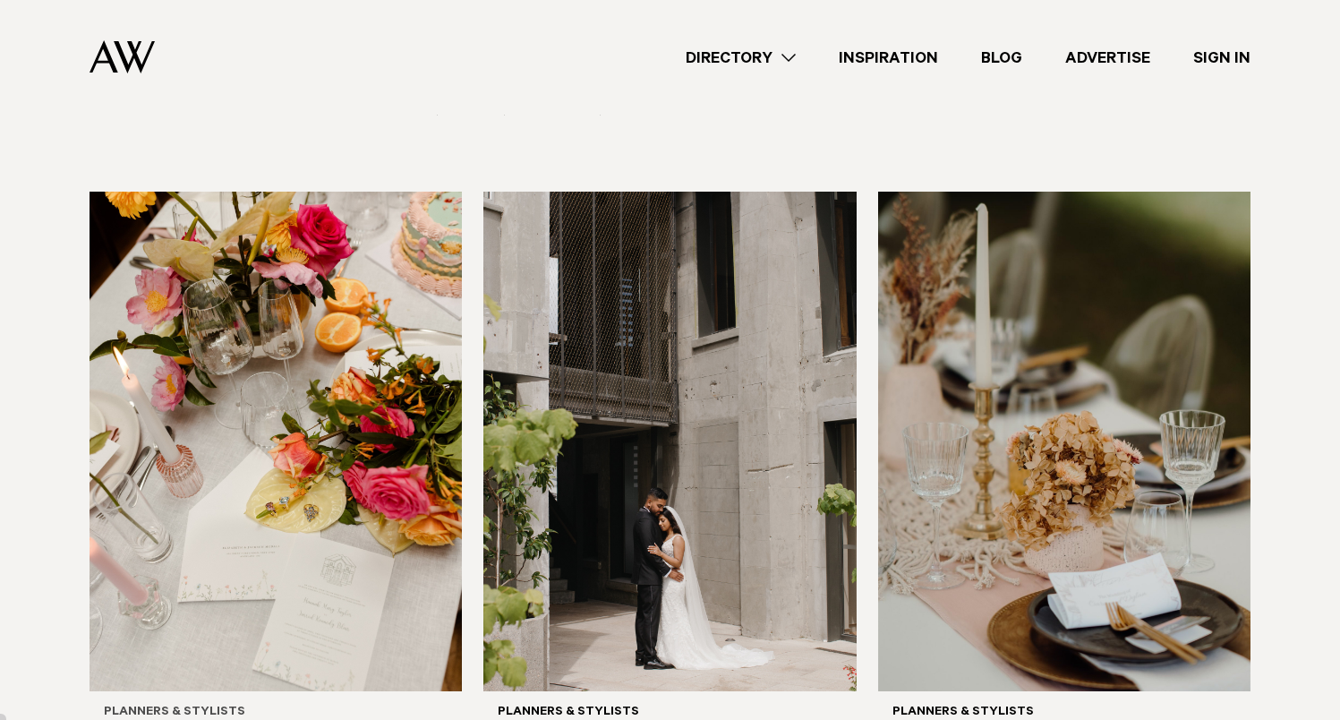
click at [360, 379] on img at bounding box center [276, 442] width 372 height 501
click at [1076, 393] on img at bounding box center [1064, 442] width 372 height 501
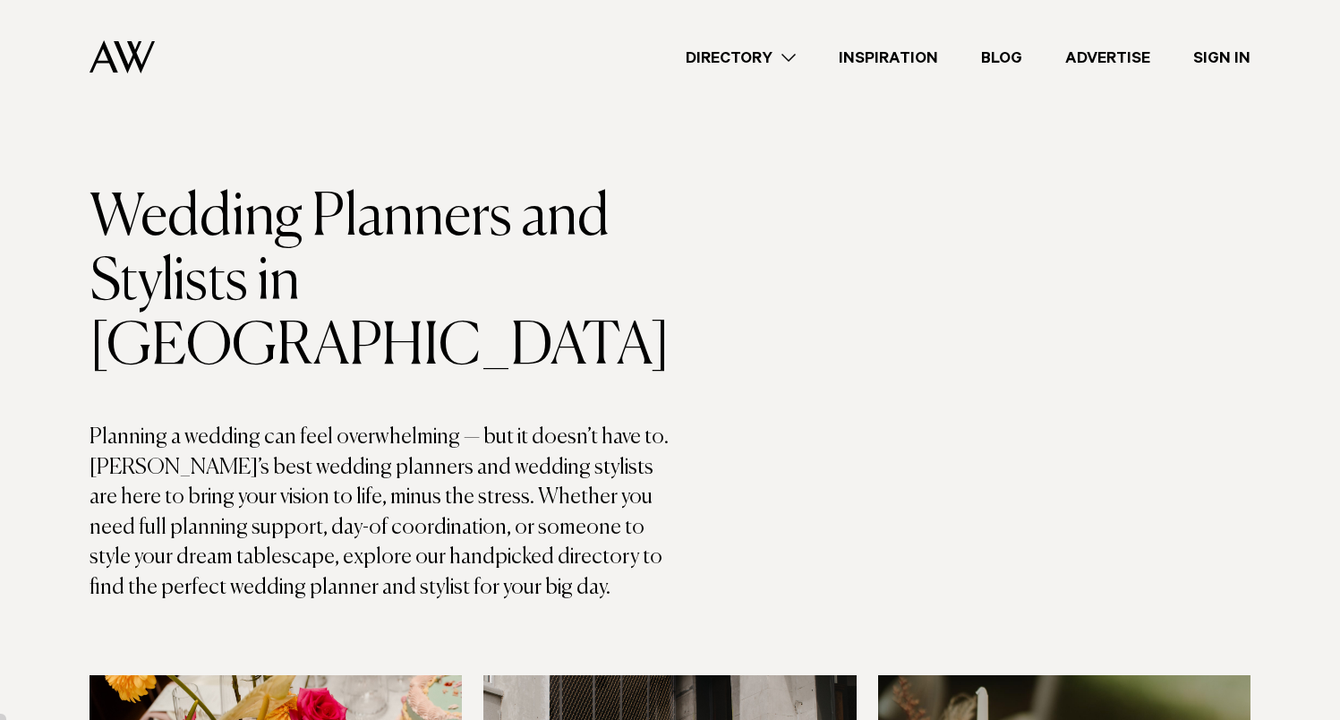
scroll to position [0, 0]
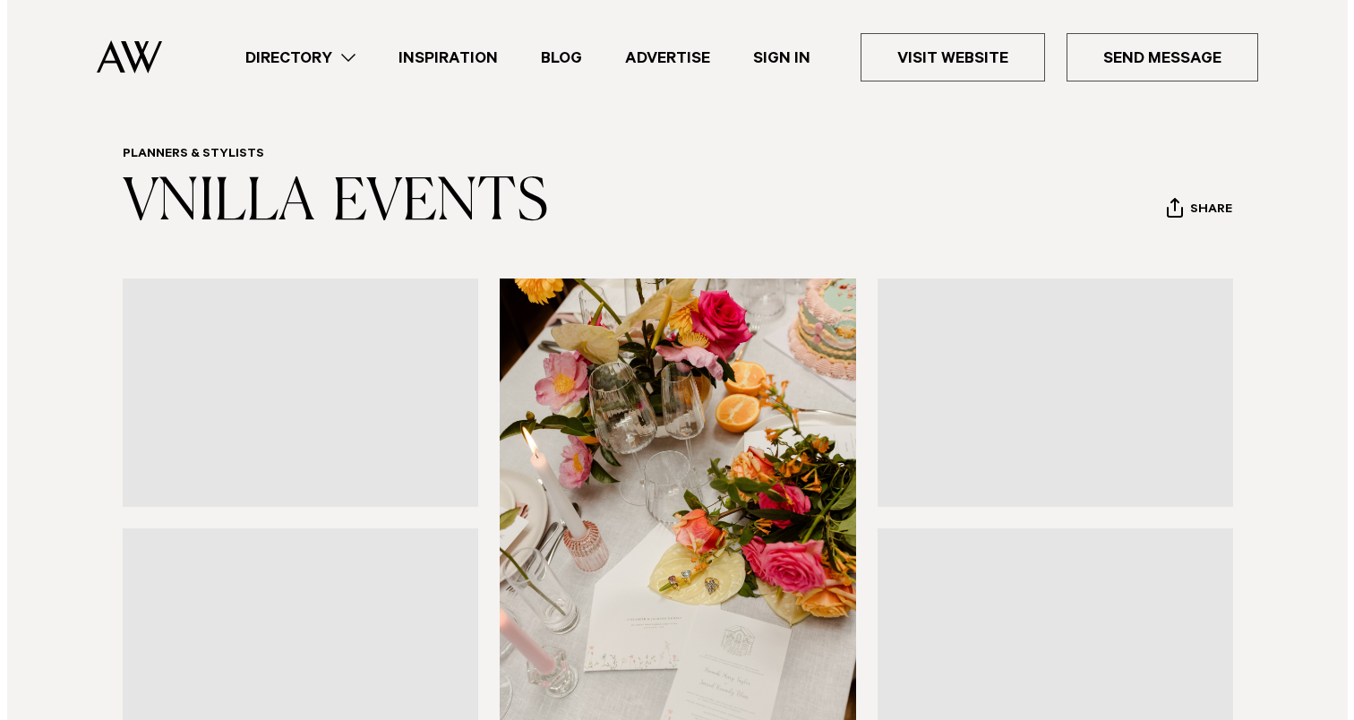
scroll to position [284, 0]
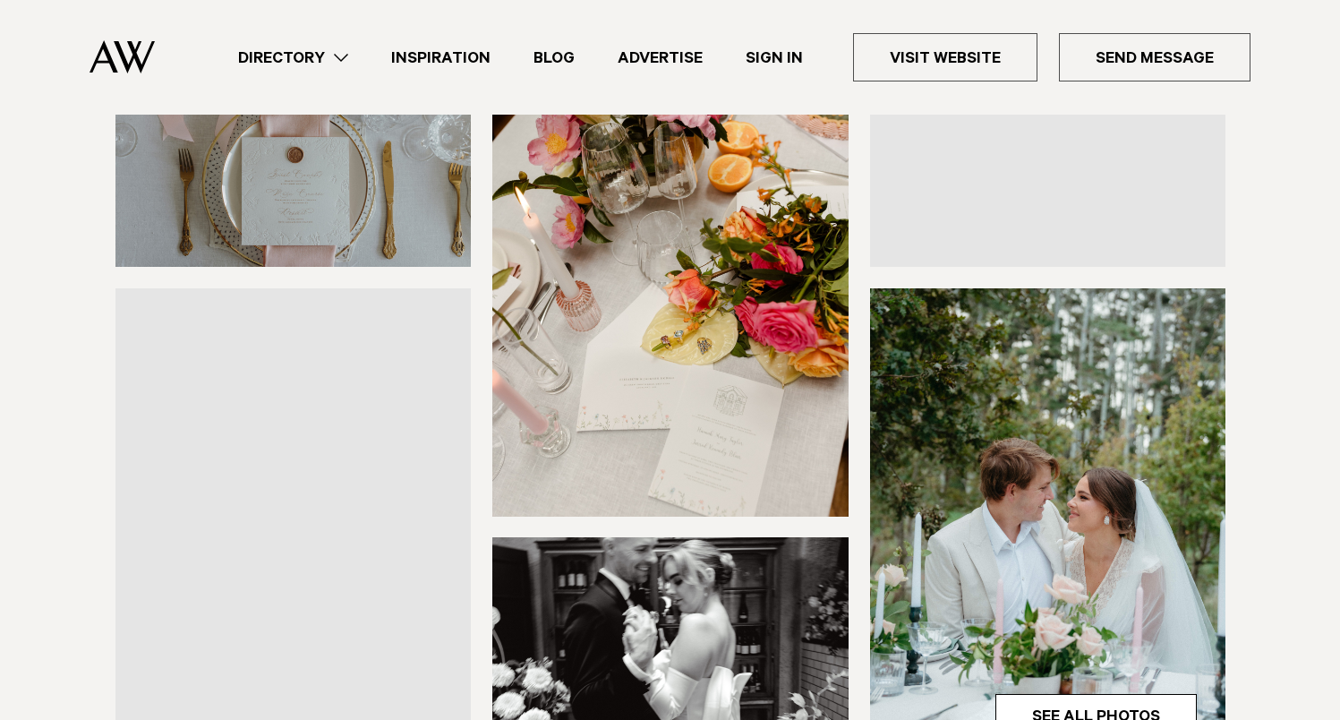
click at [344, 189] on img at bounding box center [294, 153] width 356 height 228
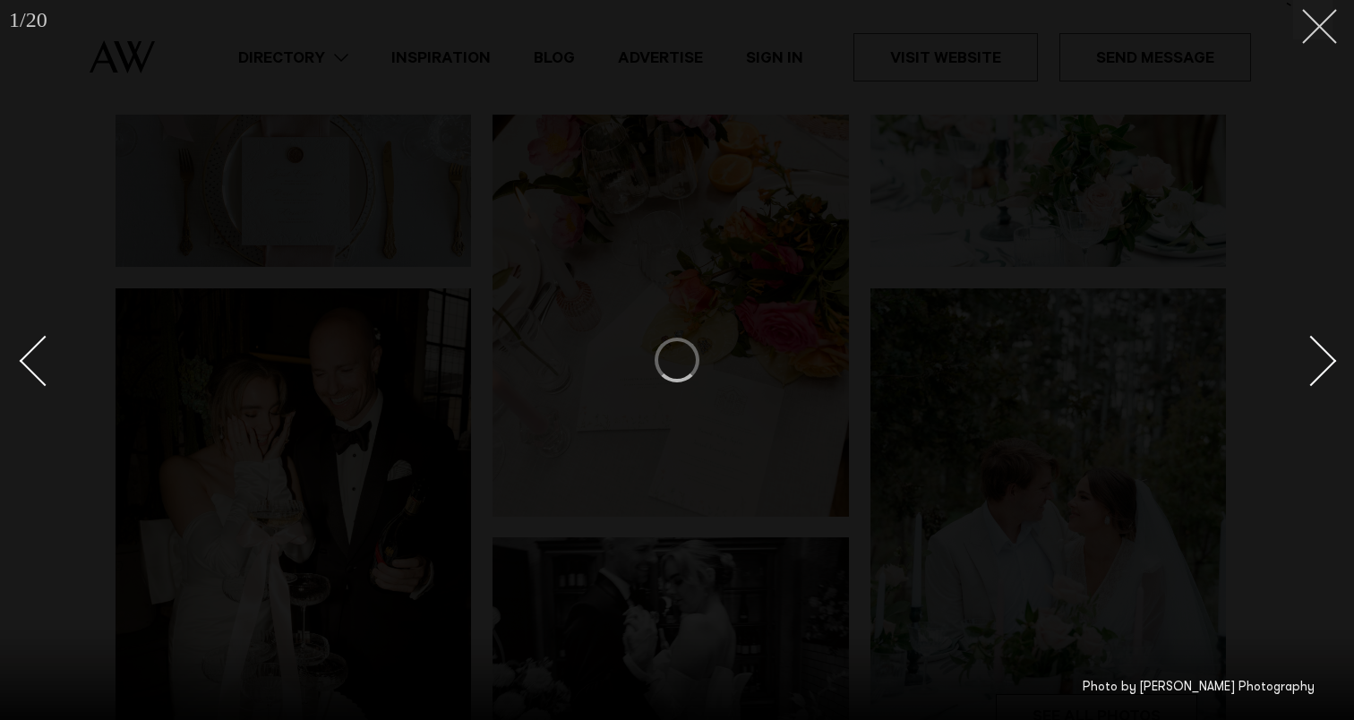
click at [1322, 28] on button at bounding box center [1312, 19] width 39 height 39
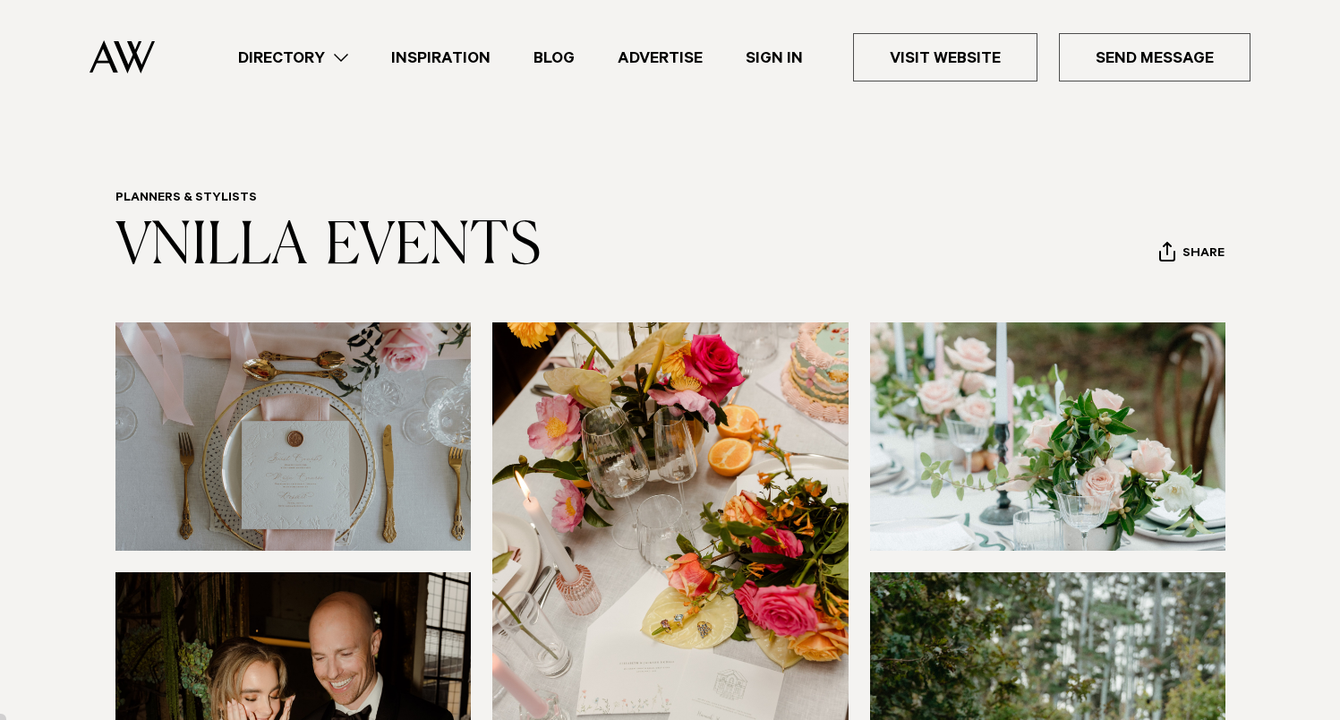
click at [337, 381] on img at bounding box center [294, 436] width 356 height 228
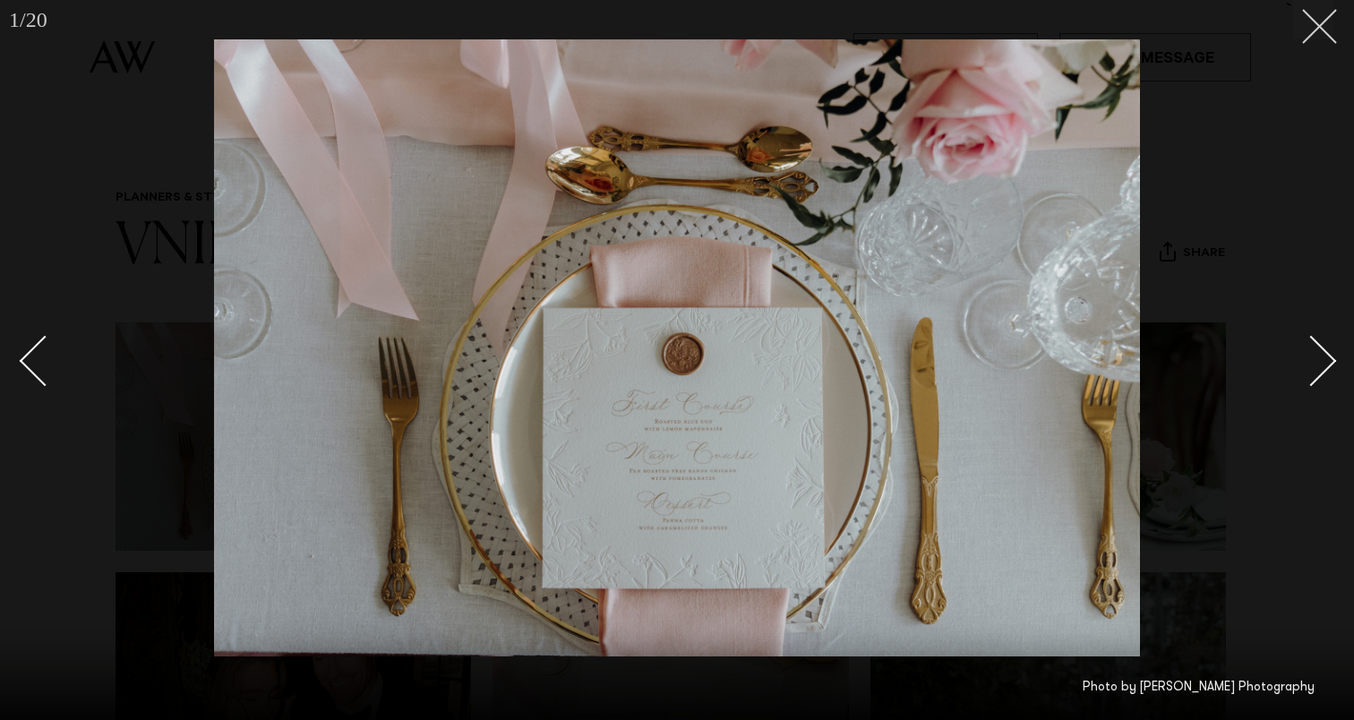
click at [1316, 22] on line at bounding box center [1319, 26] width 33 height 33
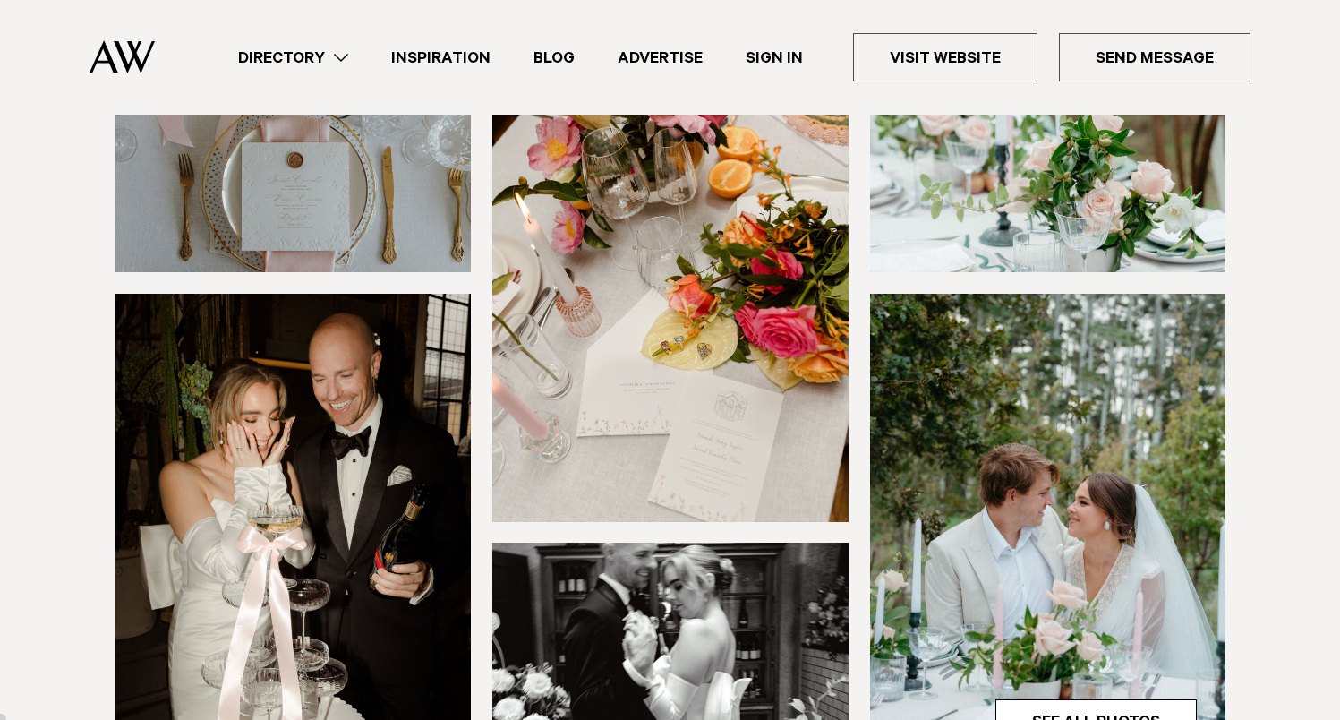
scroll to position [375, 0]
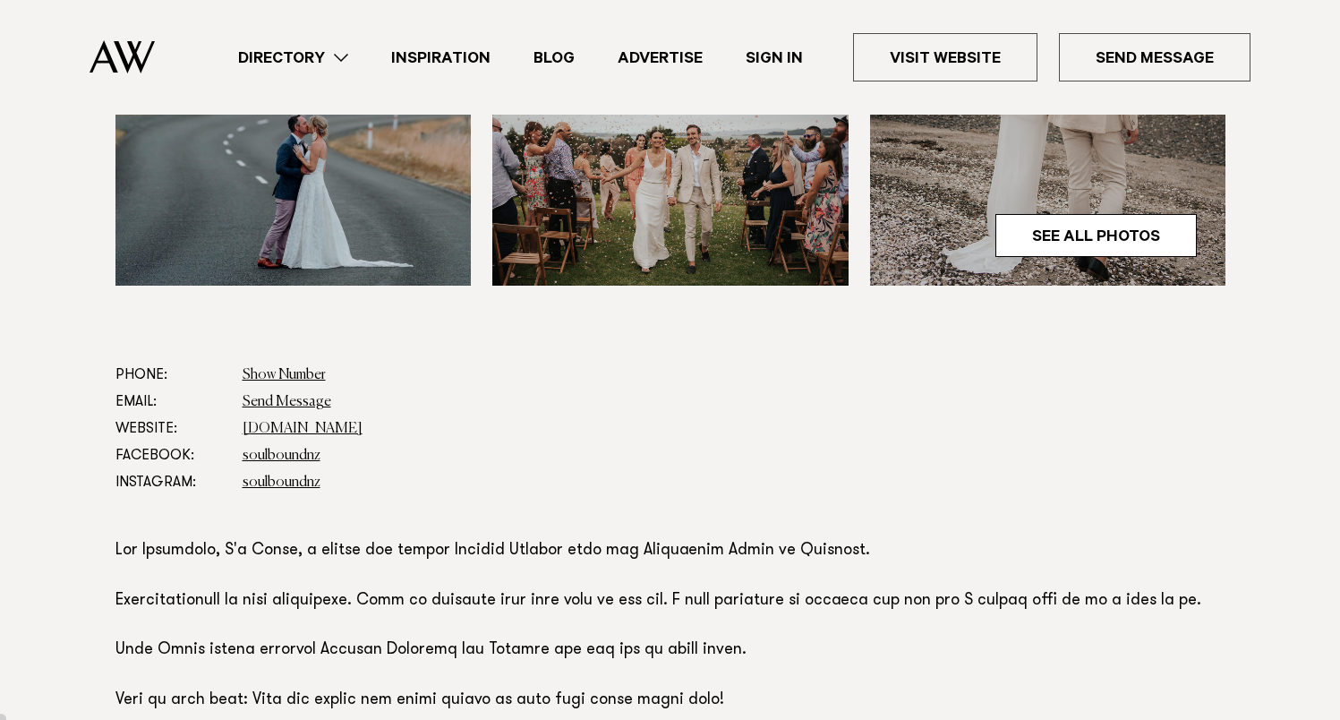
scroll to position [764, 0]
click at [302, 427] on link "www.soulbound.co.nz" at bounding box center [303, 429] width 120 height 14
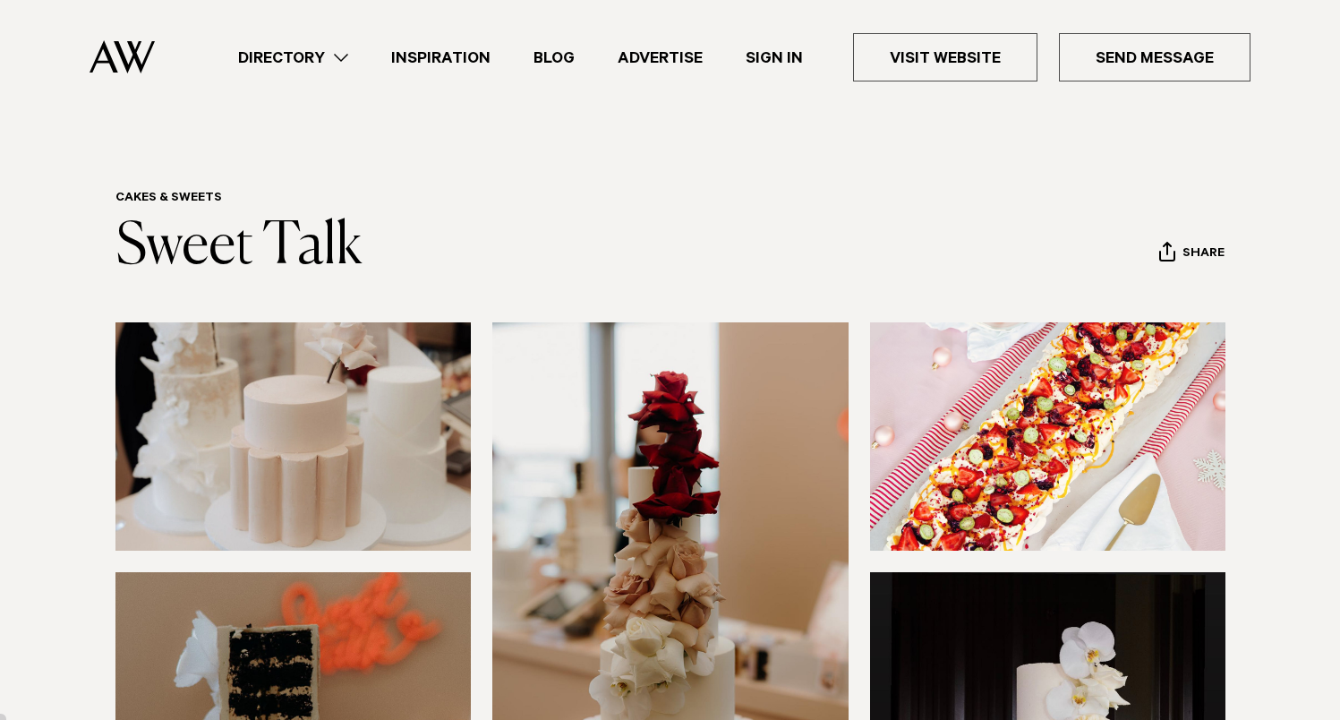
click at [322, 56] on link "Directory" at bounding box center [293, 58] width 153 height 24
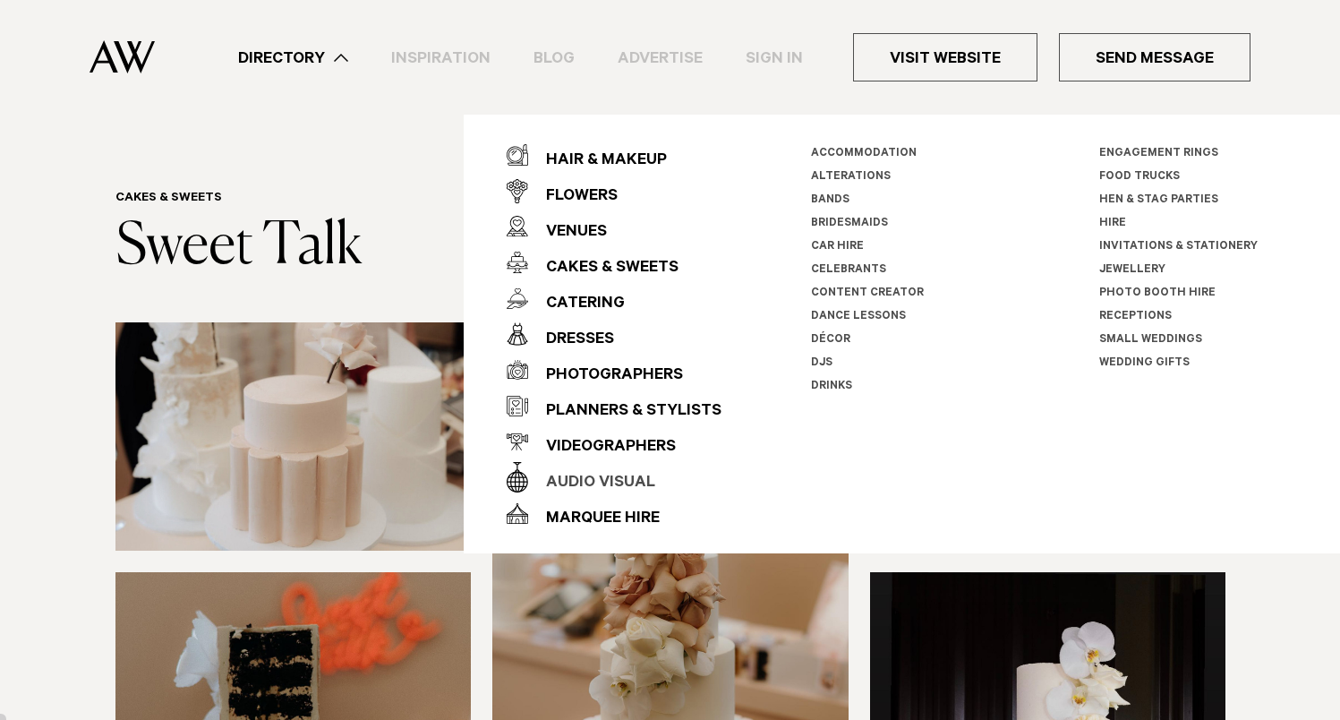
click at [609, 481] on div "Audio Visual" at bounding box center [591, 484] width 127 height 36
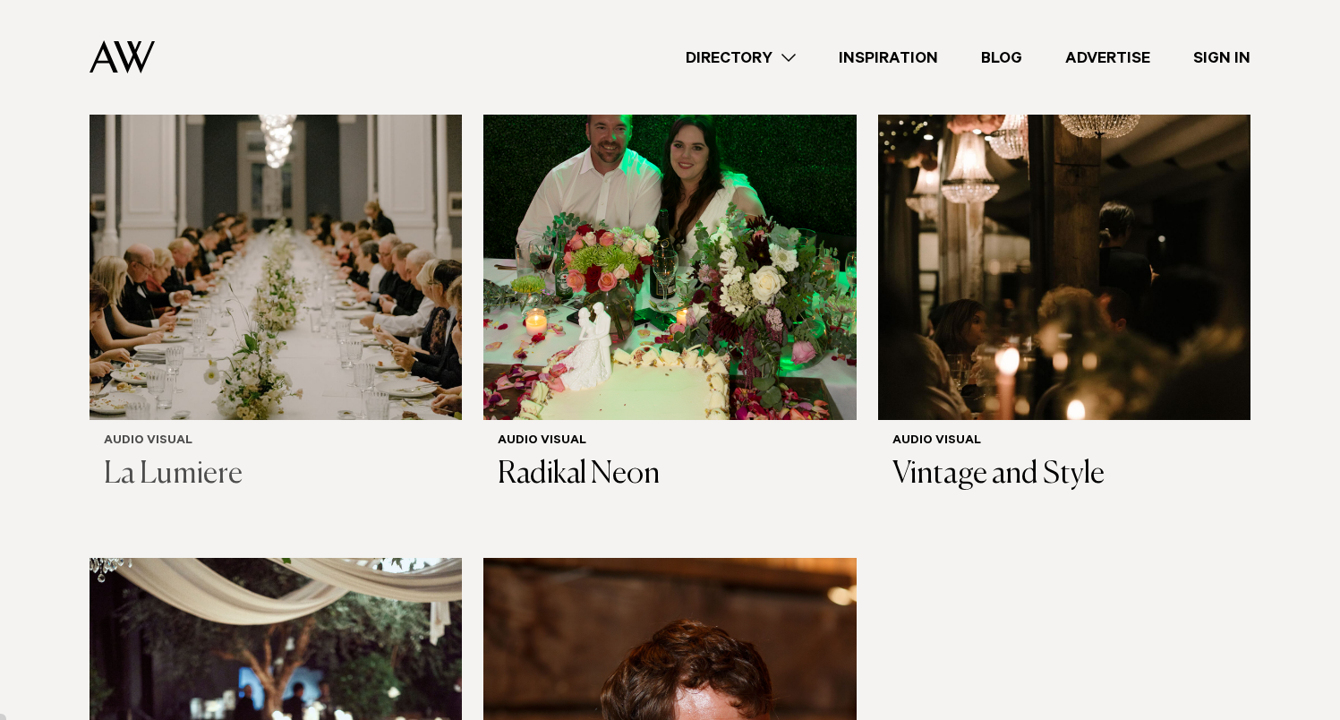
scroll to position [677, 0]
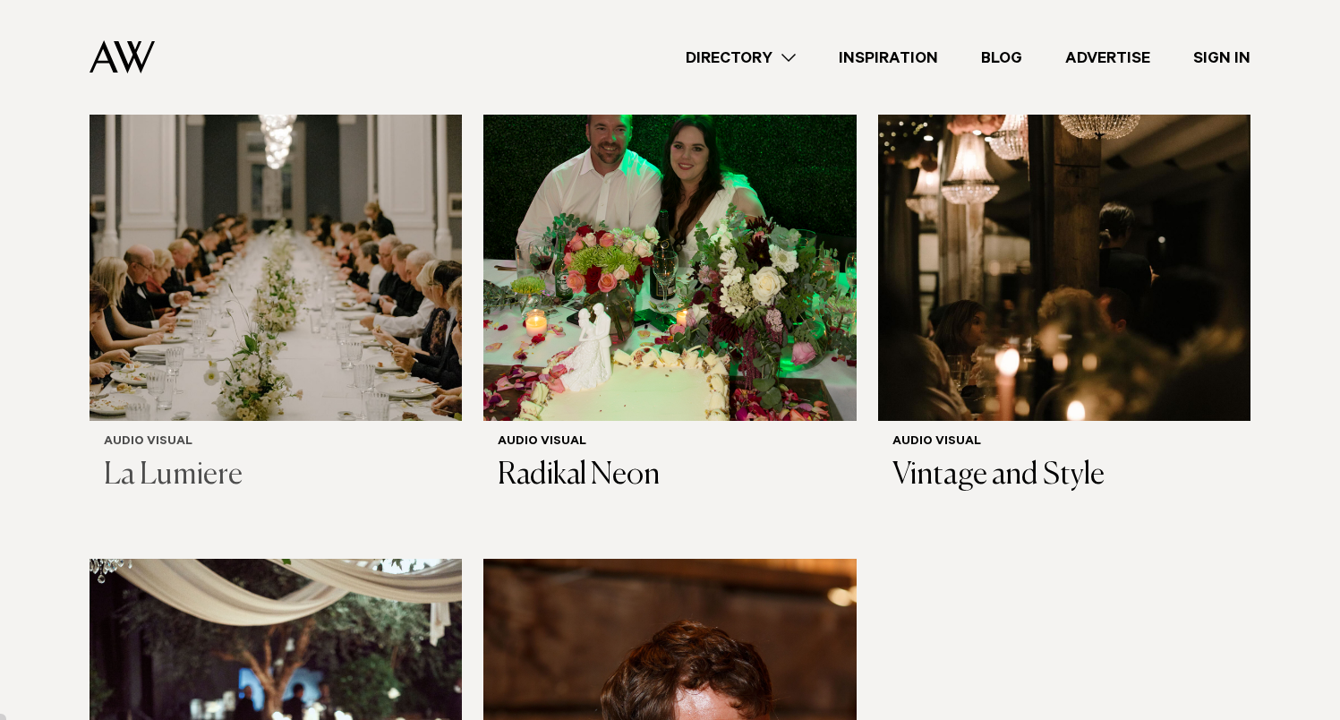
click at [325, 333] on img at bounding box center [276, 170] width 372 height 501
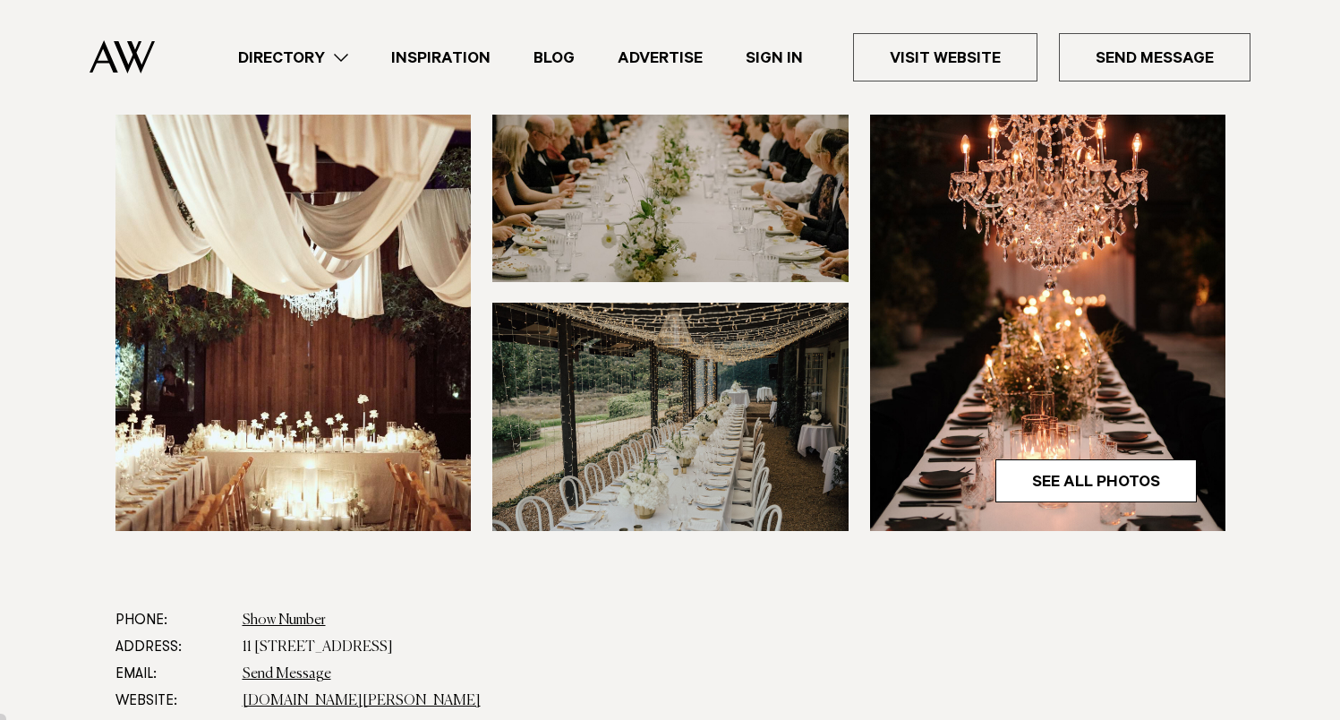
scroll to position [658, 0]
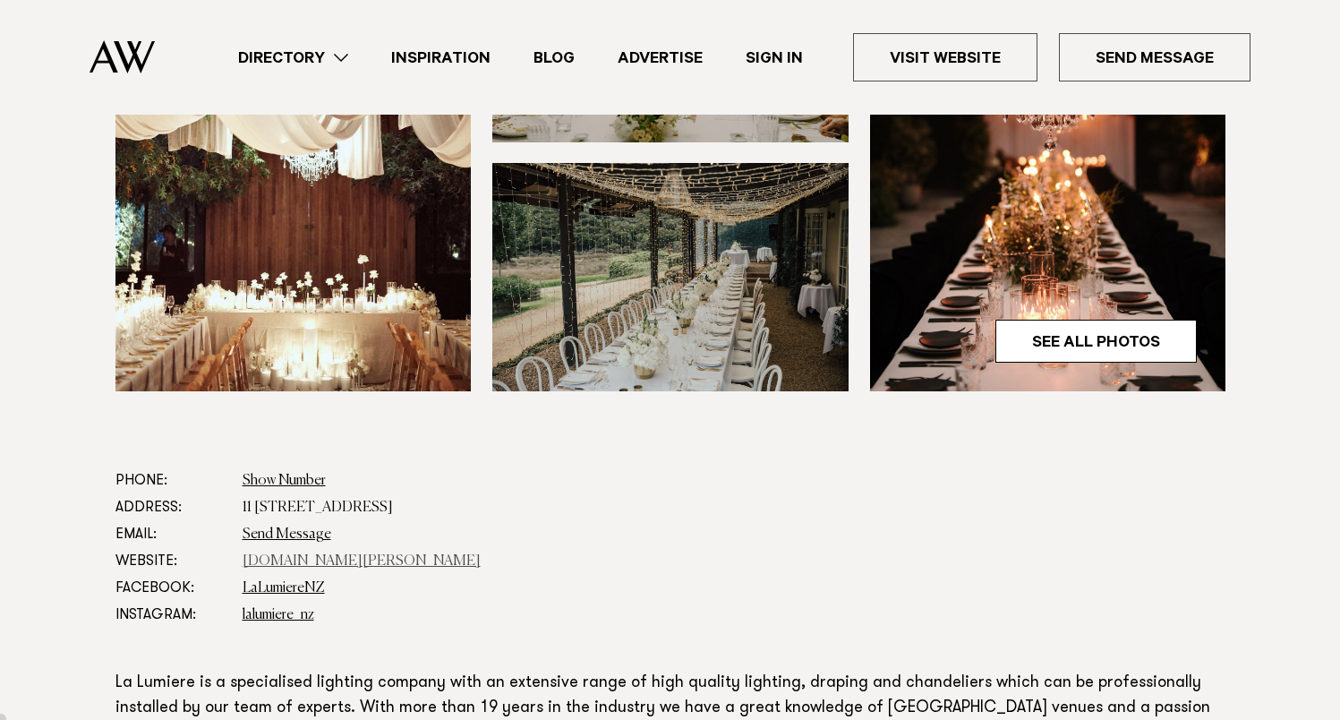
click at [338, 561] on link "[DOMAIN_NAME][PERSON_NAME]" at bounding box center [362, 561] width 238 height 14
